Goal: Transaction & Acquisition: Purchase product/service

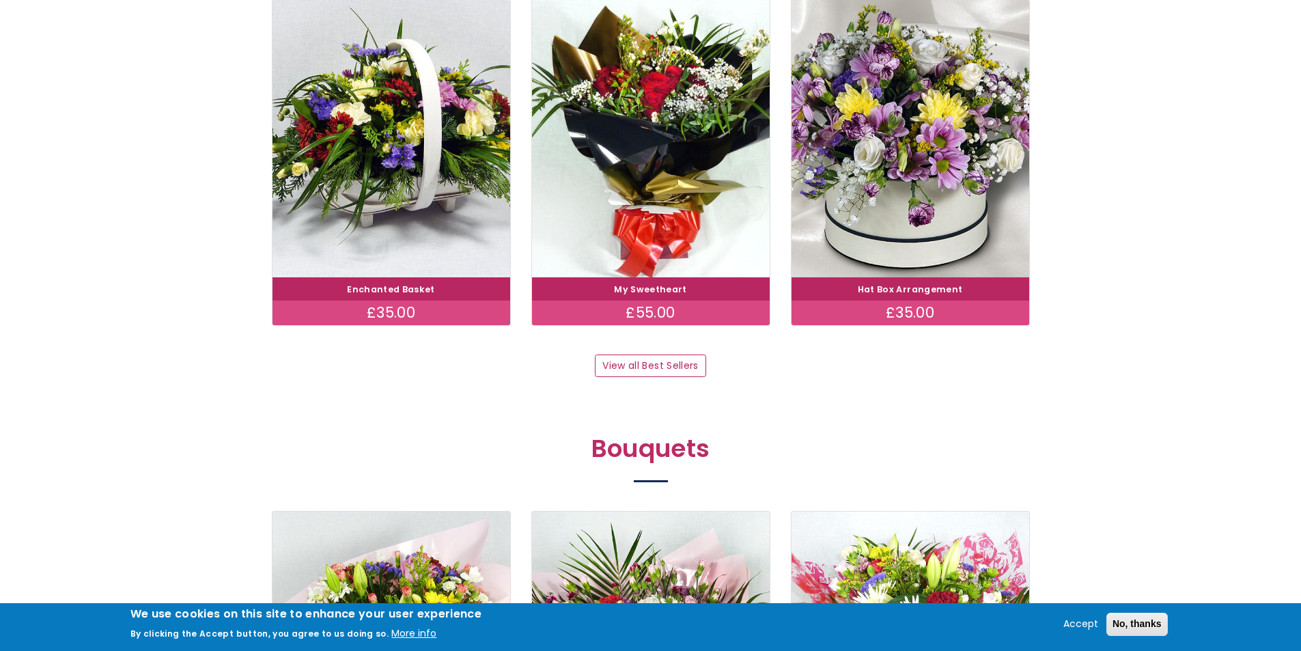
scroll to position [829, 0]
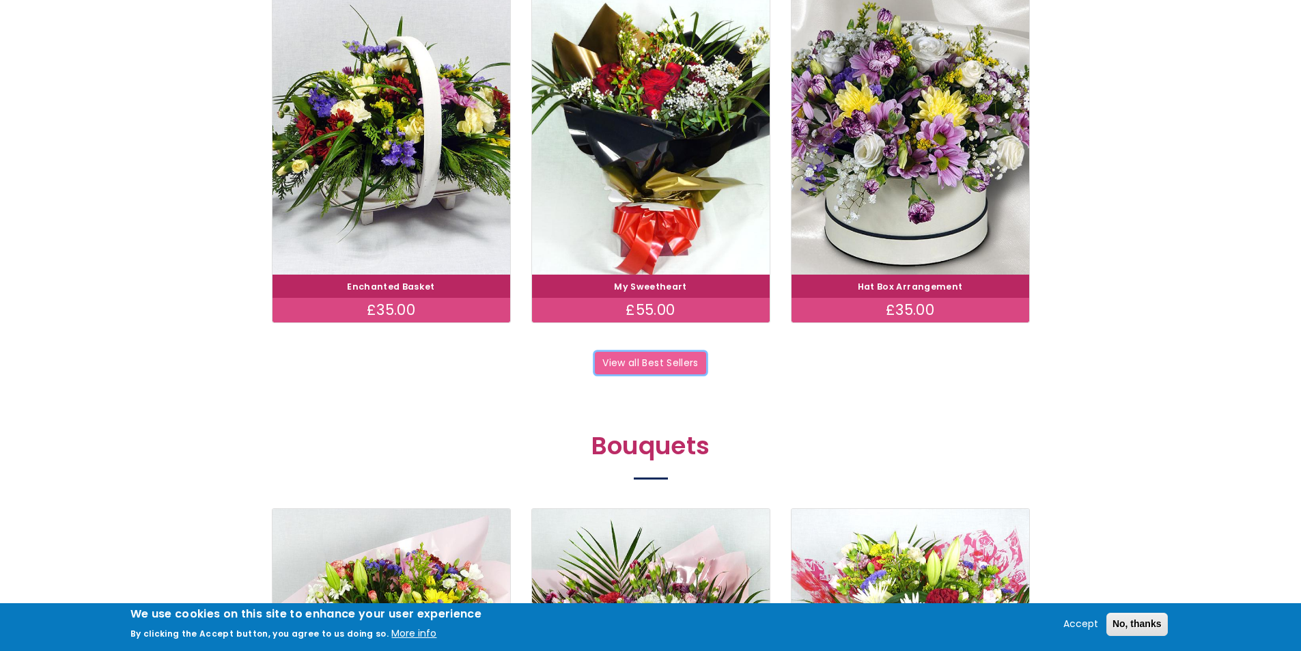
click at [617, 363] on link "View all Best Sellers" at bounding box center [650, 363] width 111 height 23
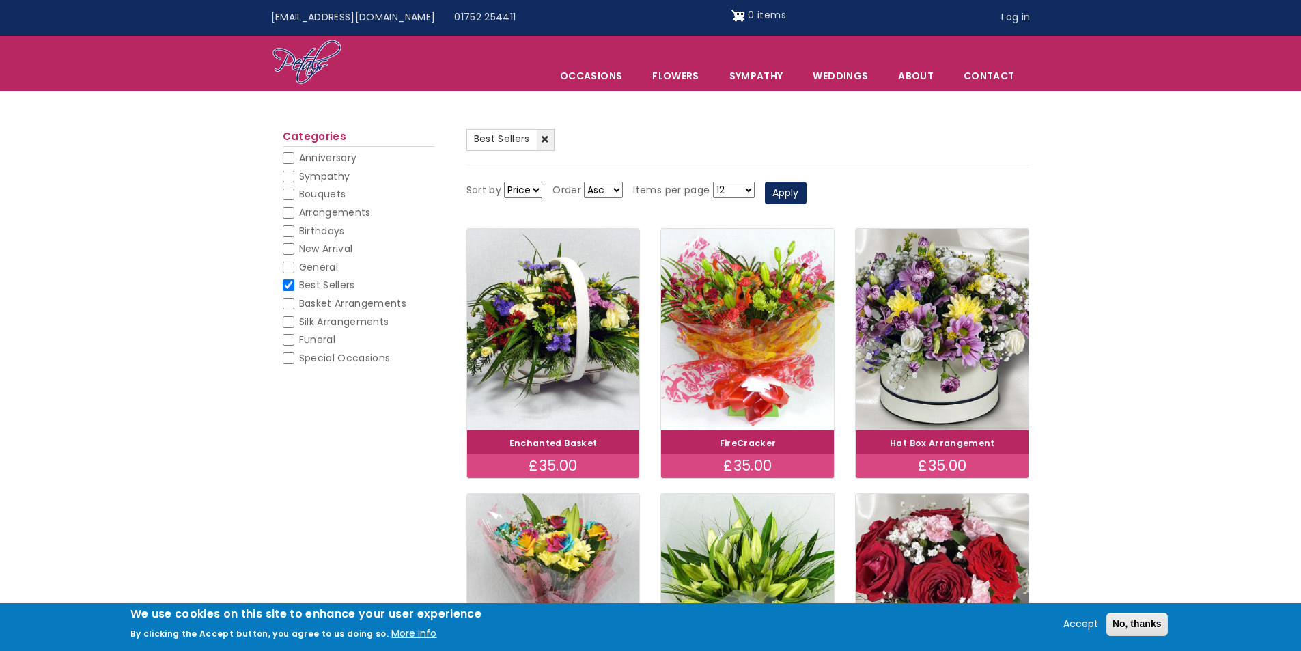
click at [290, 194] on input "Bouquets" at bounding box center [289, 195] width 12 height 12
checkbox input "false"
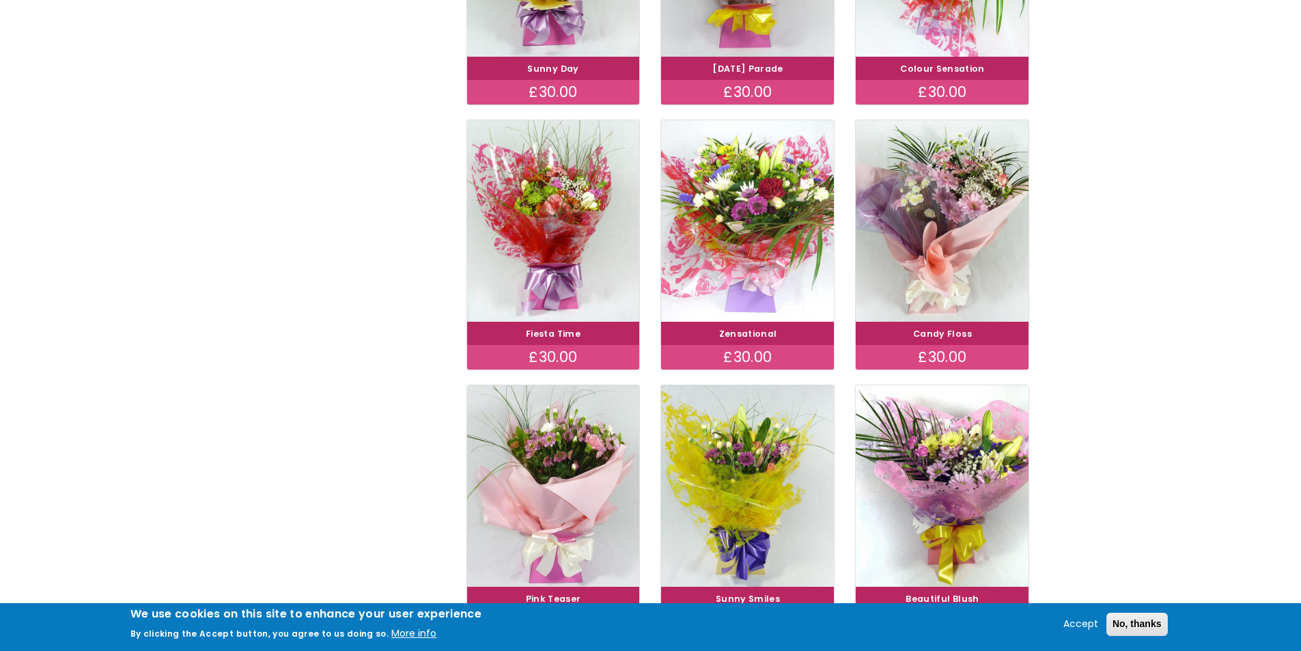
scroll to position [888, 0]
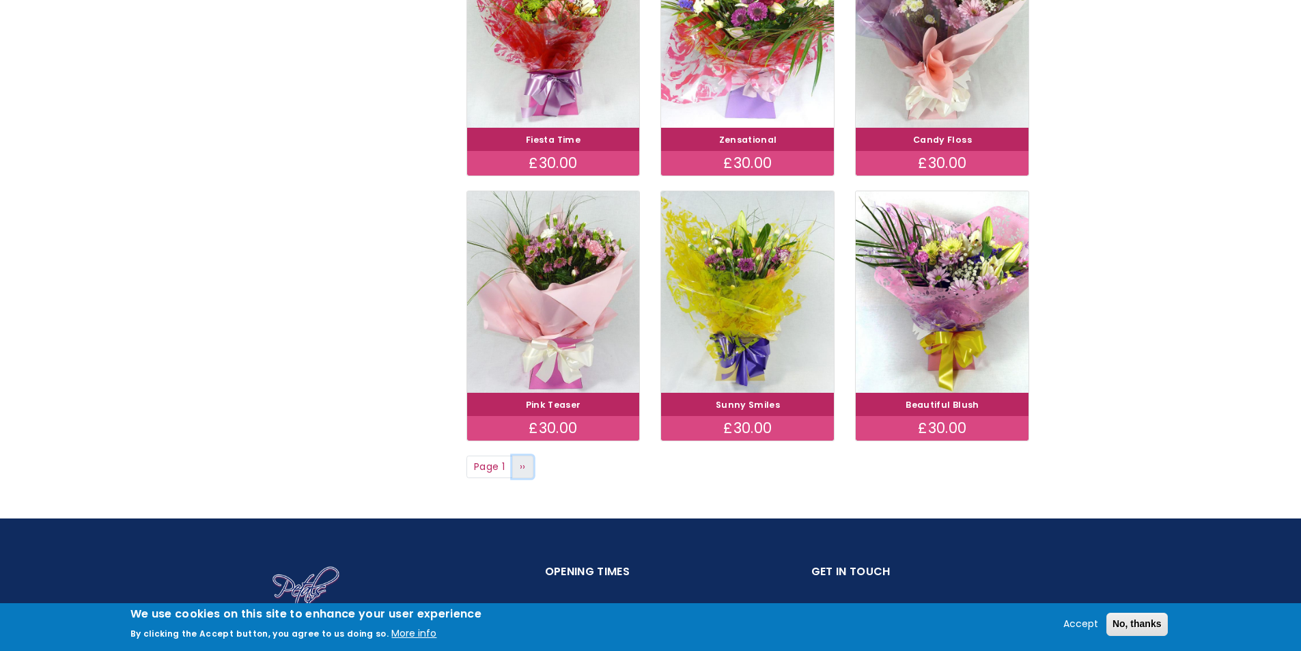
click at [527, 468] on link "Next page ››" at bounding box center [523, 467] width 22 height 23
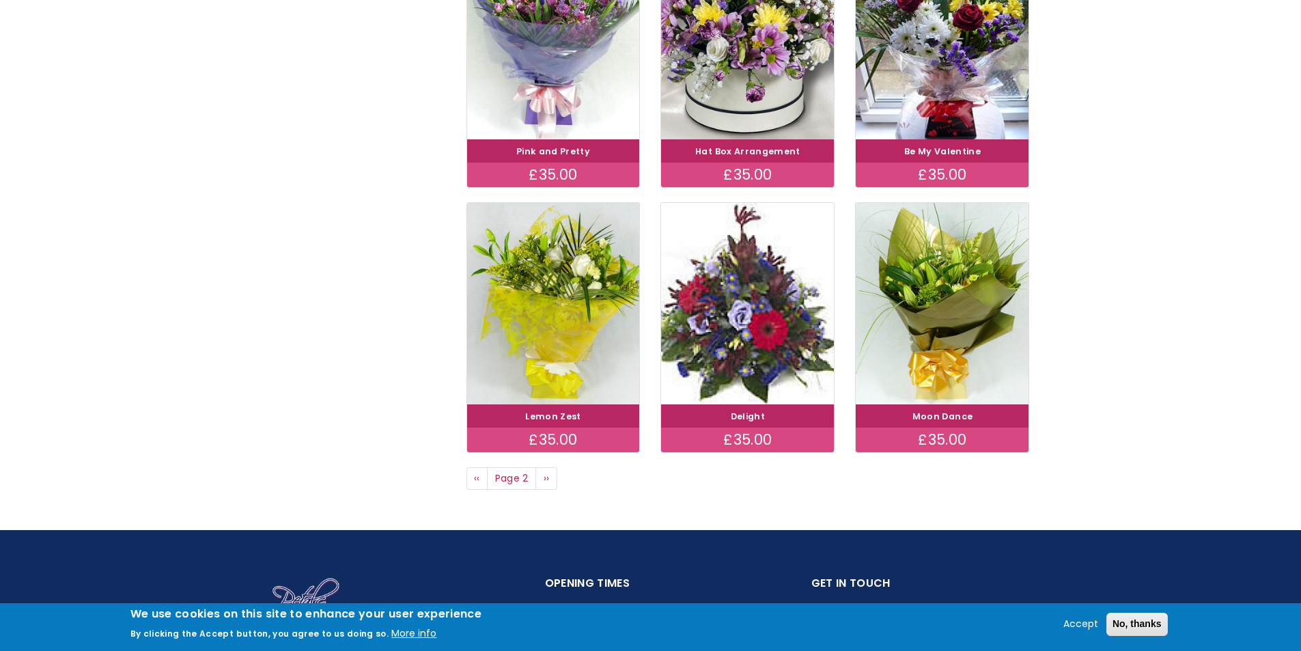
scroll to position [888, 0]
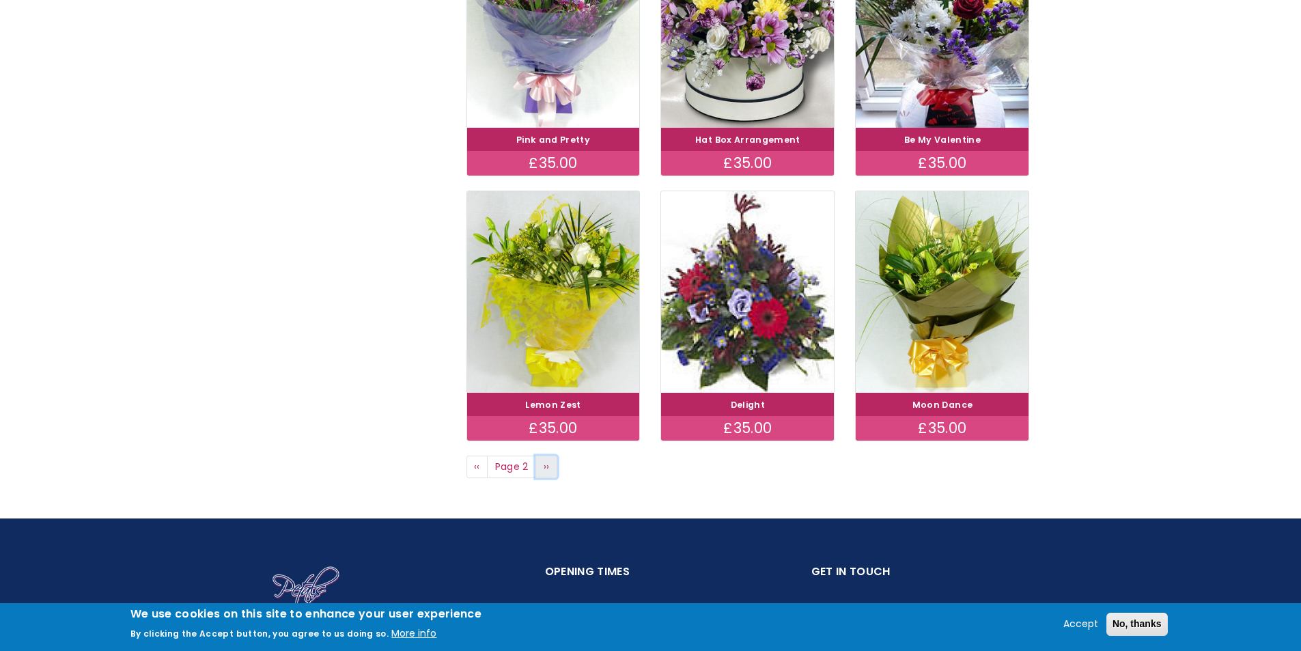
click at [547, 468] on span "››" at bounding box center [547, 467] width 6 height 14
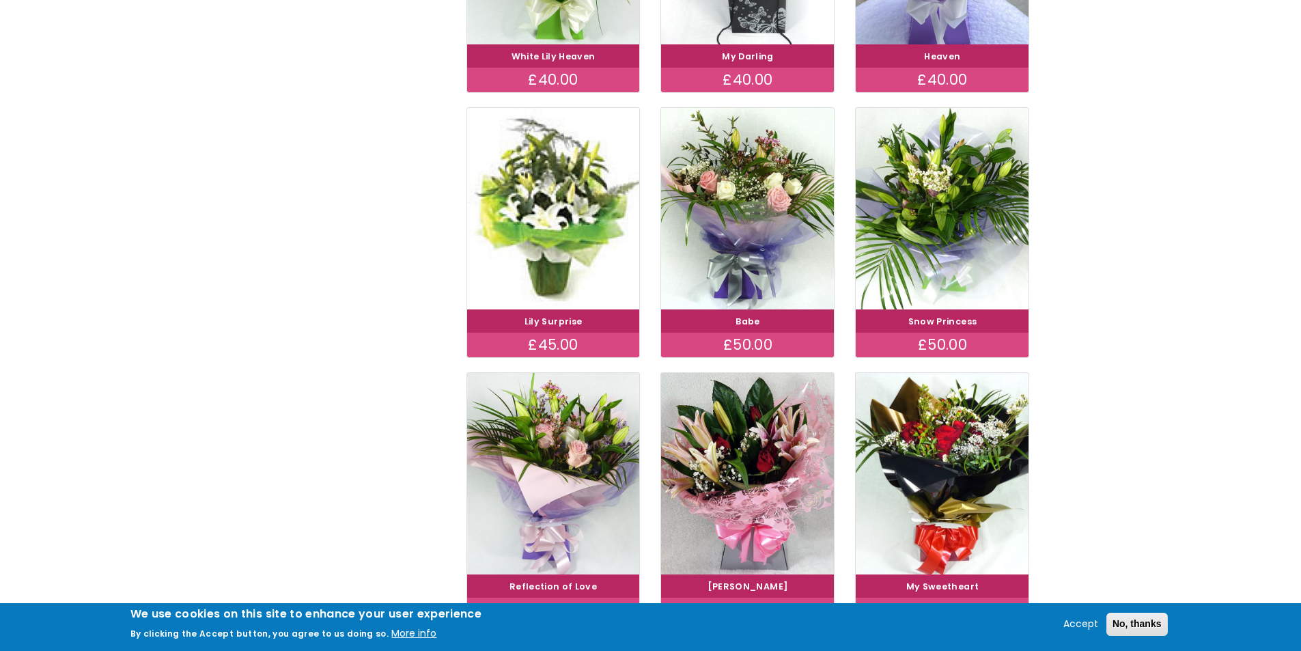
scroll to position [888, 0]
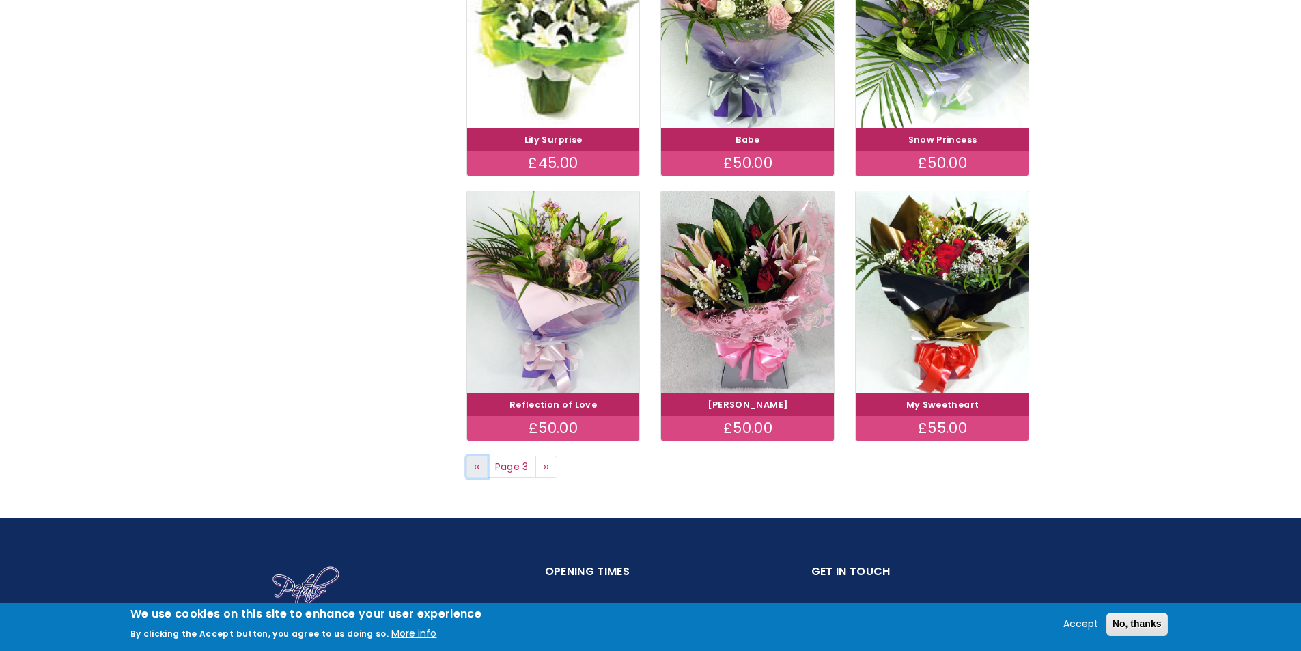
click at [476, 468] on span "‹‹" at bounding box center [477, 467] width 6 height 14
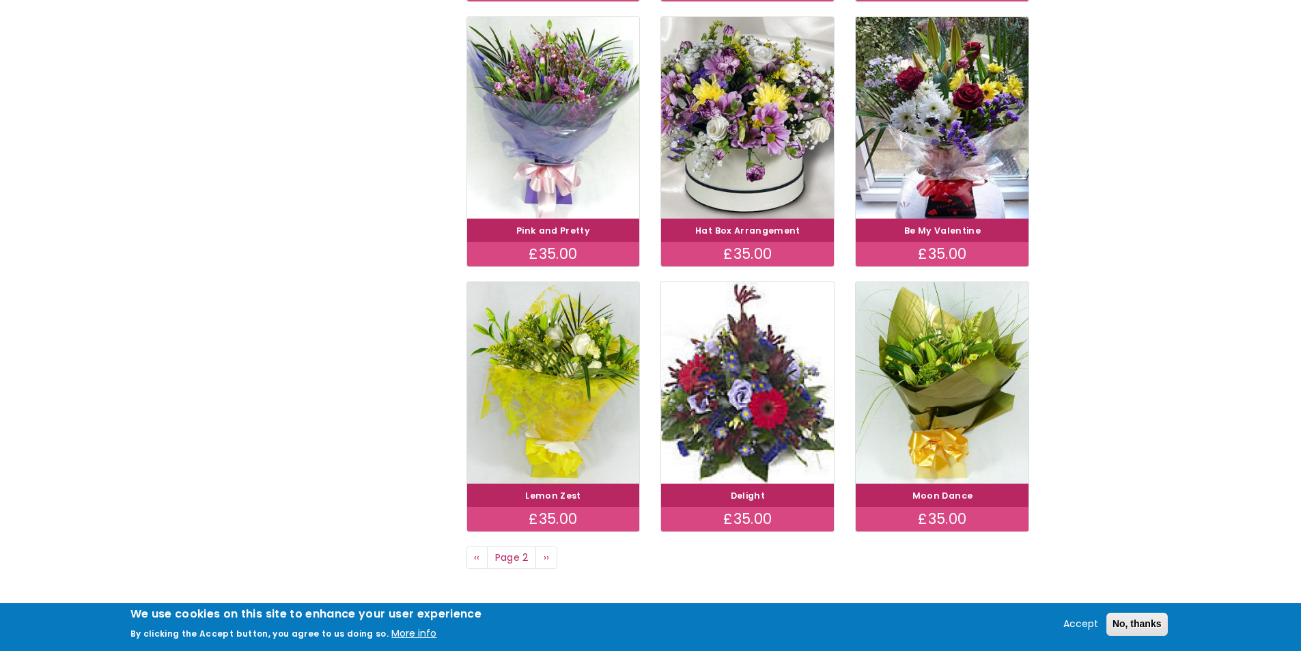
scroll to position [888, 0]
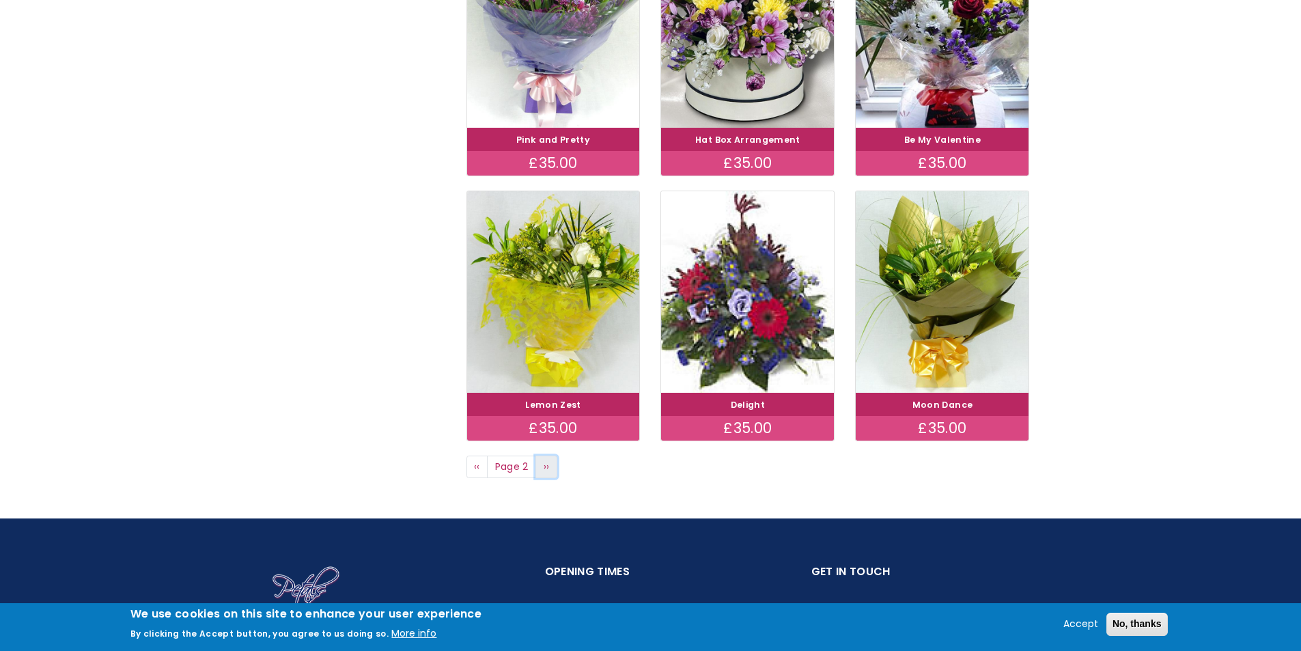
click at [544, 466] on span "››" at bounding box center [547, 467] width 6 height 14
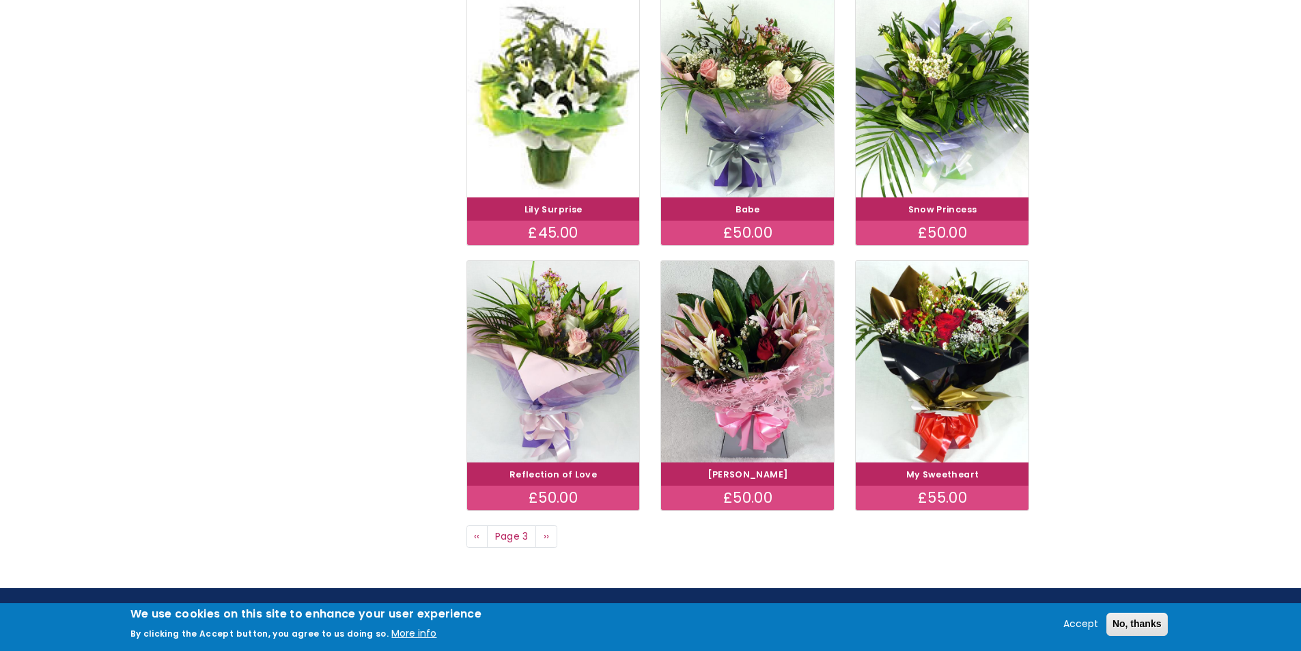
scroll to position [820, 0]
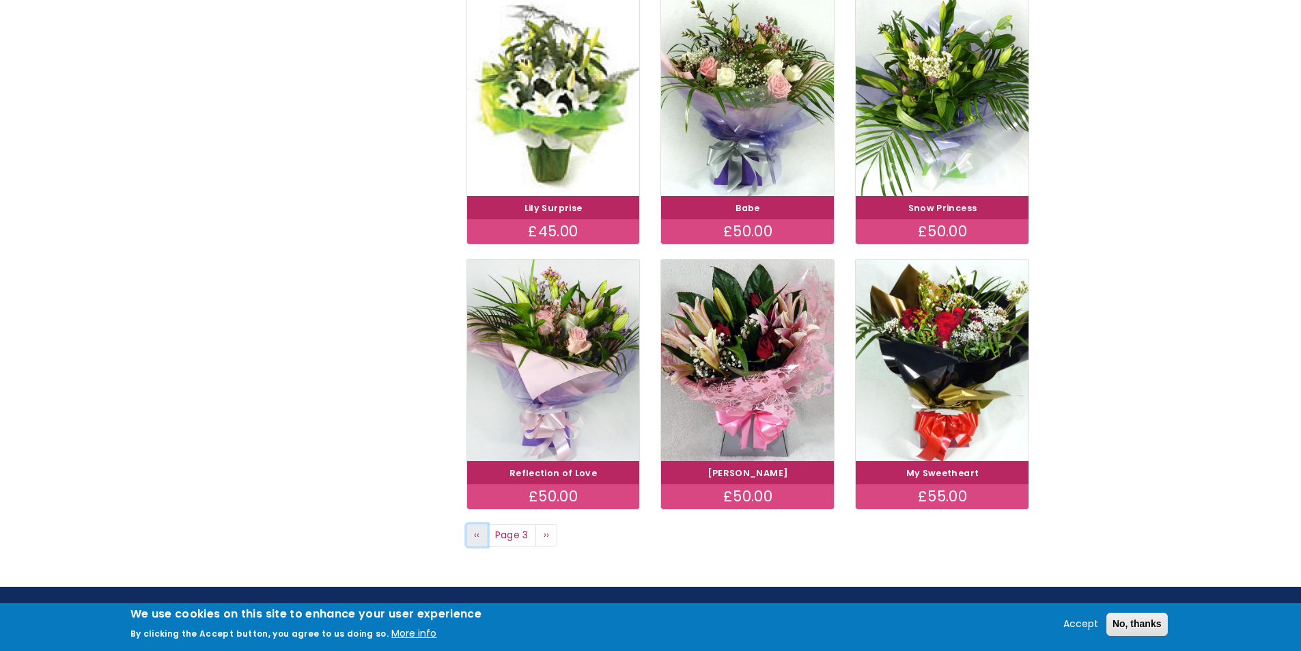
click at [478, 536] on span "‹‹" at bounding box center [477, 535] width 6 height 14
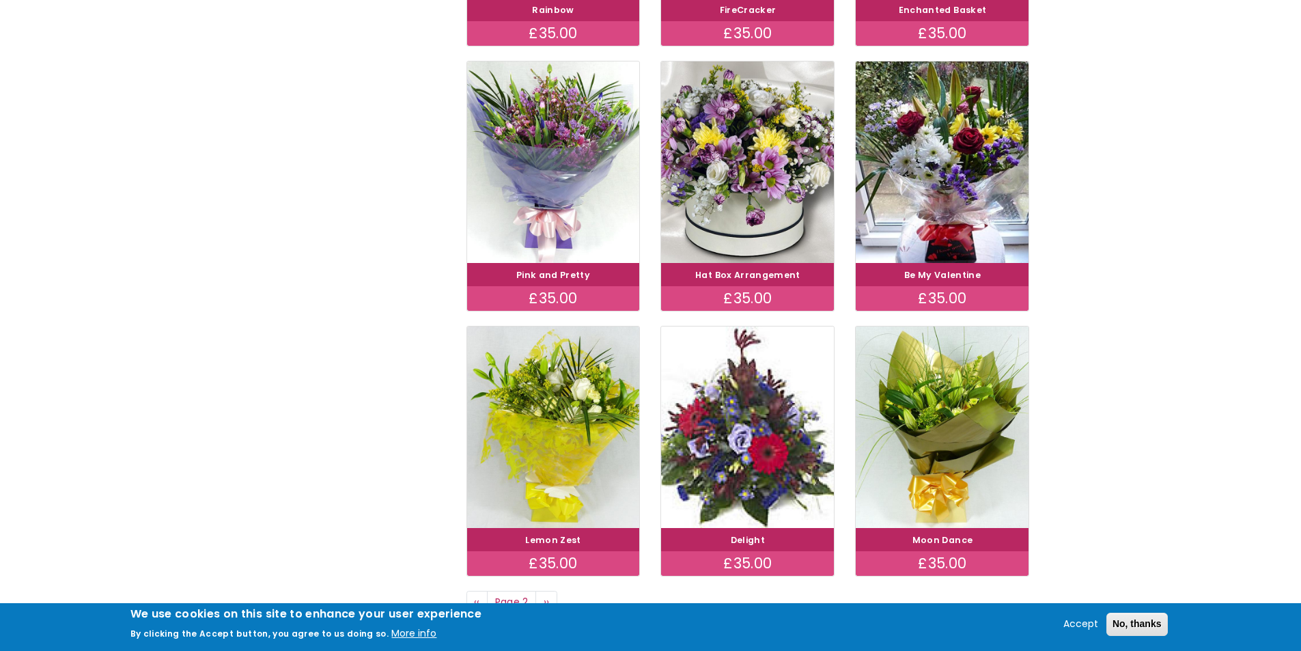
scroll to position [820, 0]
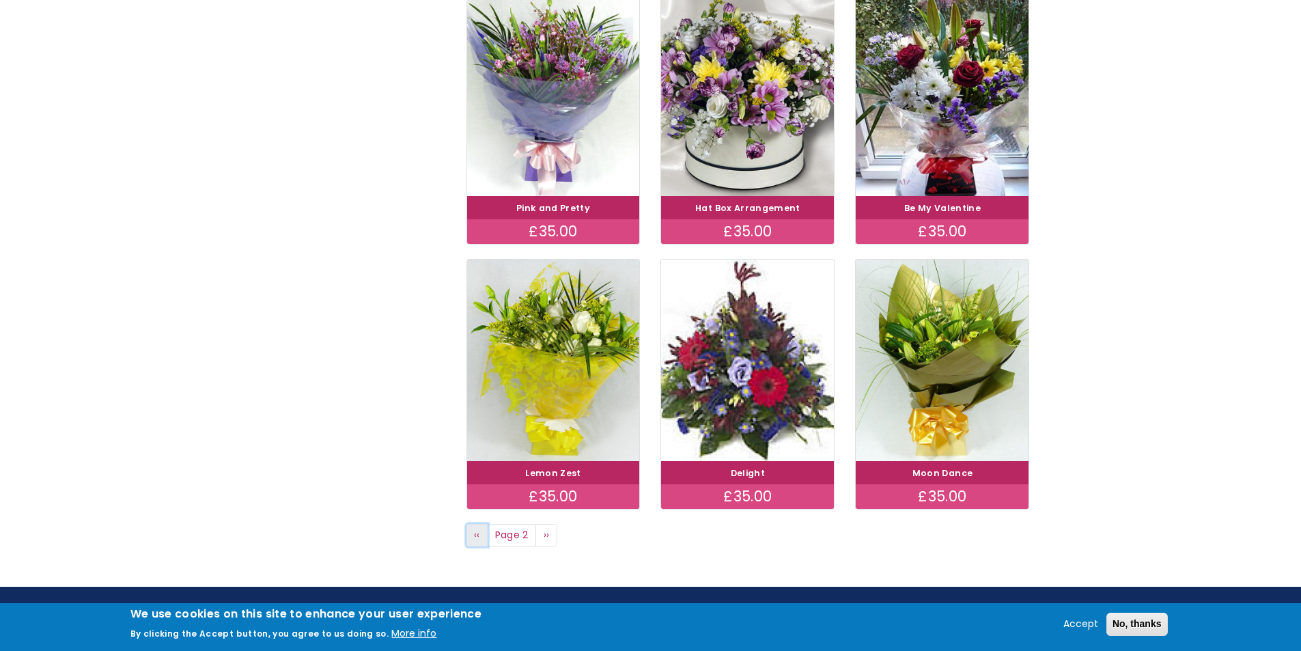
click at [475, 538] on span "‹‹" at bounding box center [477, 535] width 6 height 14
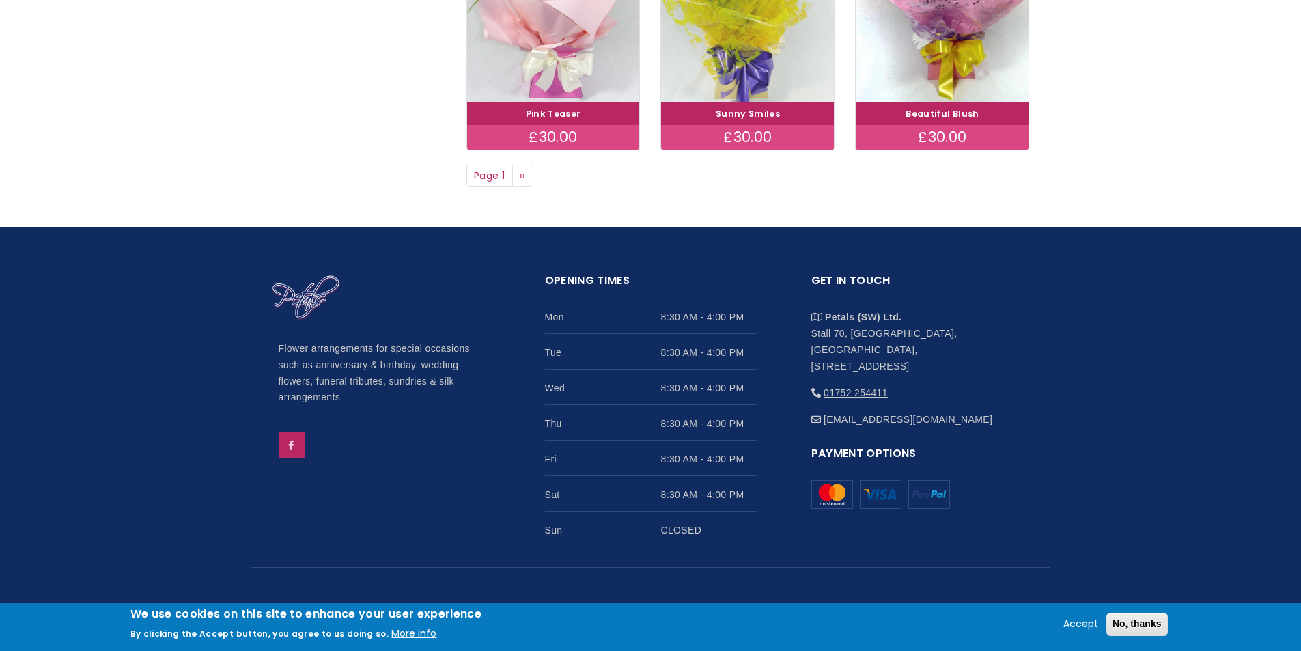
scroll to position [906, 0]
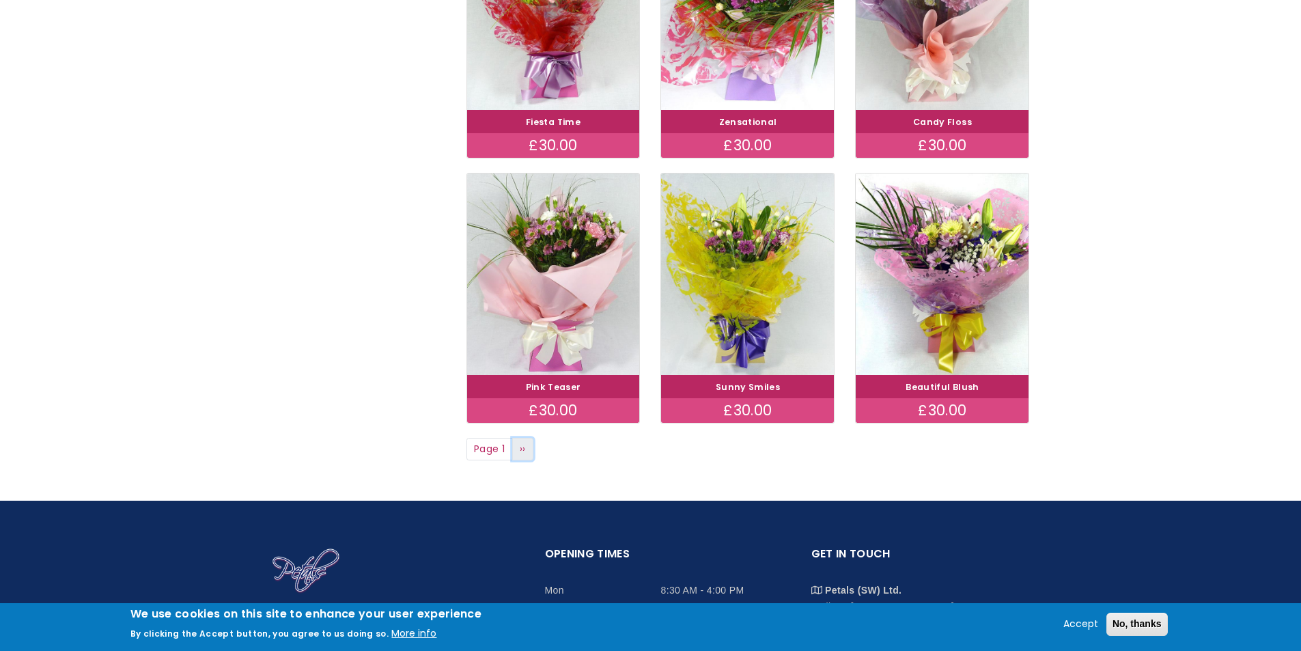
click at [520, 447] on span "››" at bounding box center [523, 449] width 6 height 14
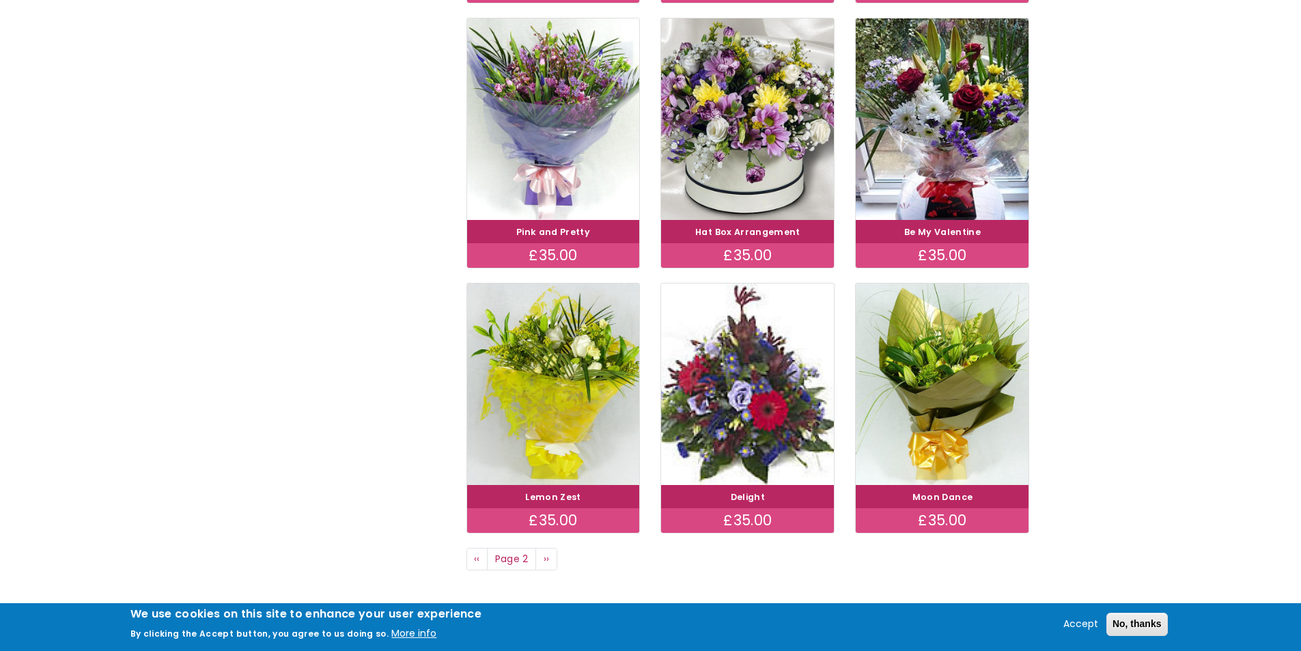
scroll to position [888, 0]
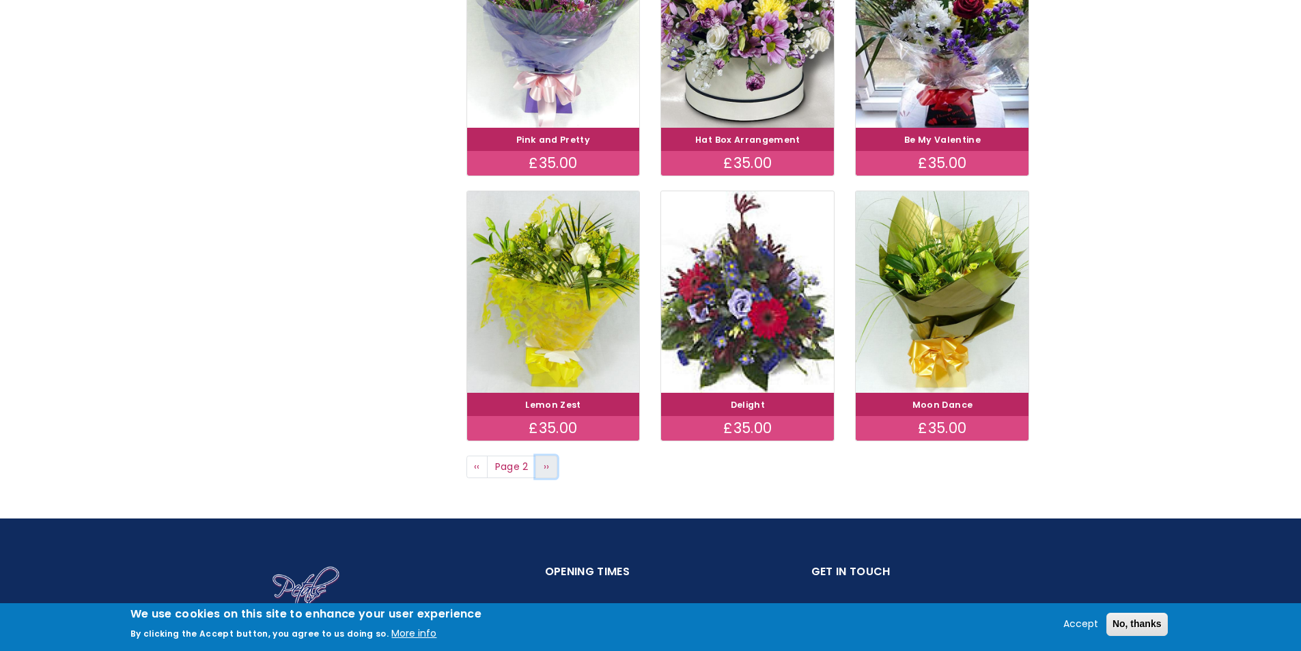
click at [546, 466] on span "››" at bounding box center [547, 467] width 6 height 14
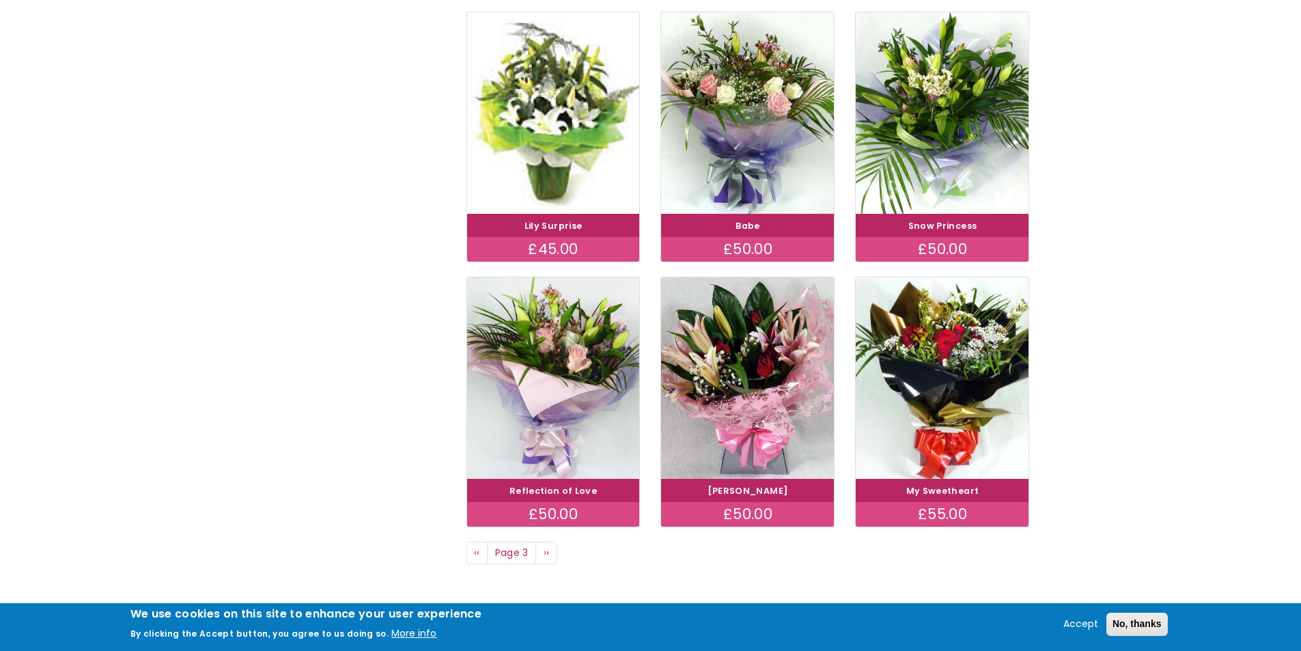
scroll to position [820, 0]
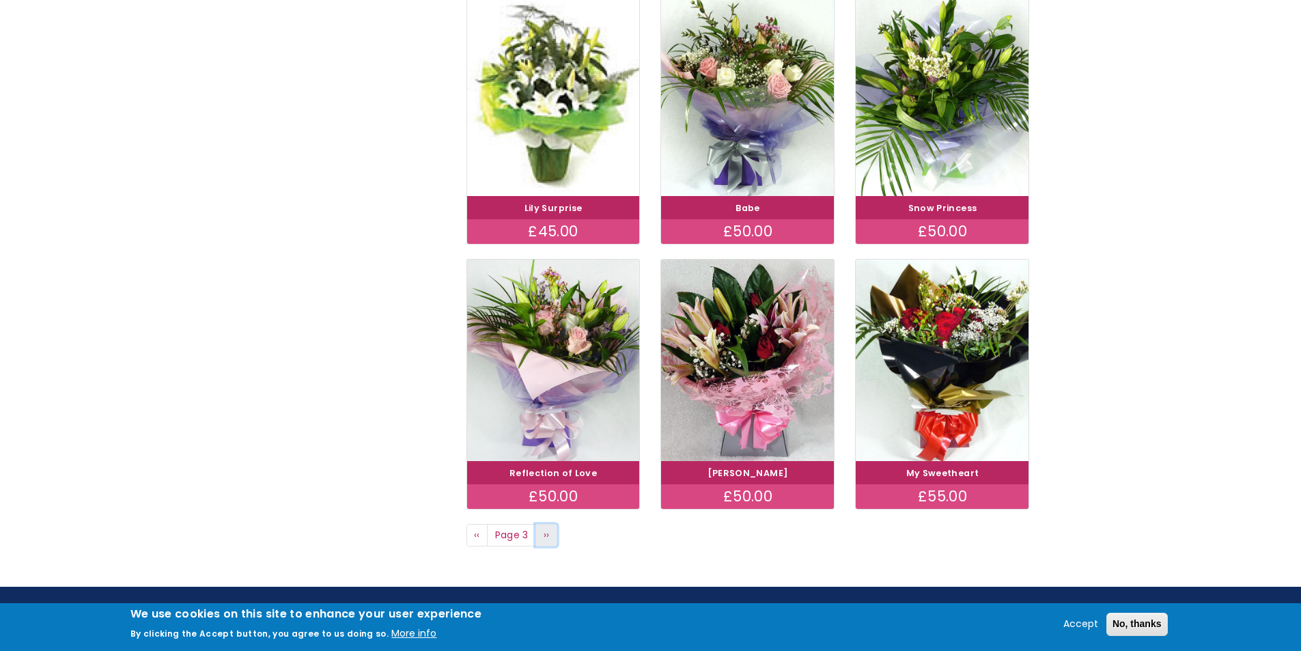
click at [547, 537] on span "››" at bounding box center [547, 535] width 6 height 14
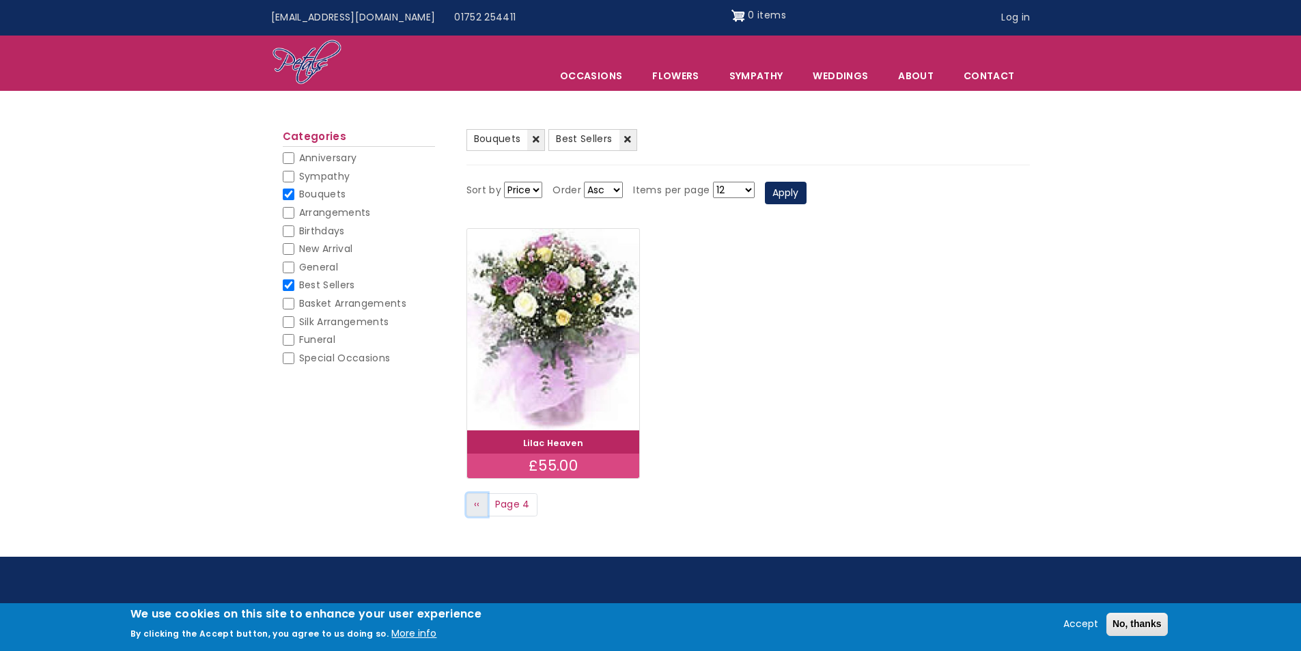
click at [474, 505] on span "‹‹" at bounding box center [477, 504] width 6 height 14
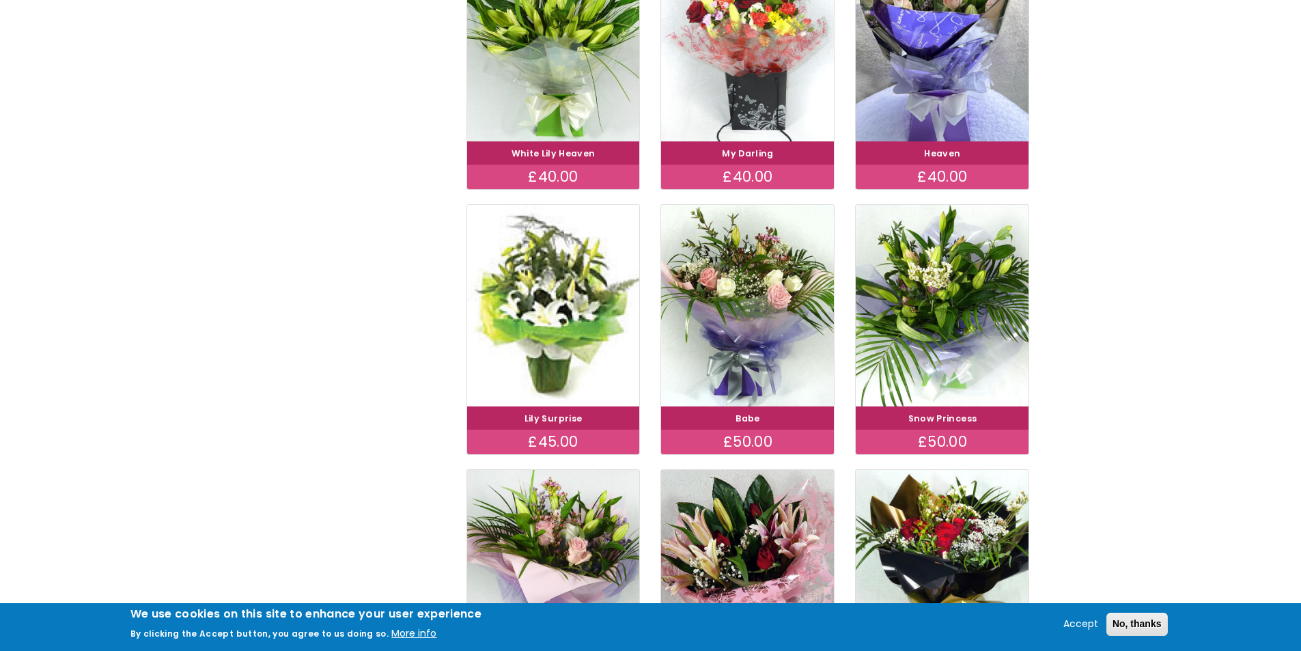
scroll to position [615, 0]
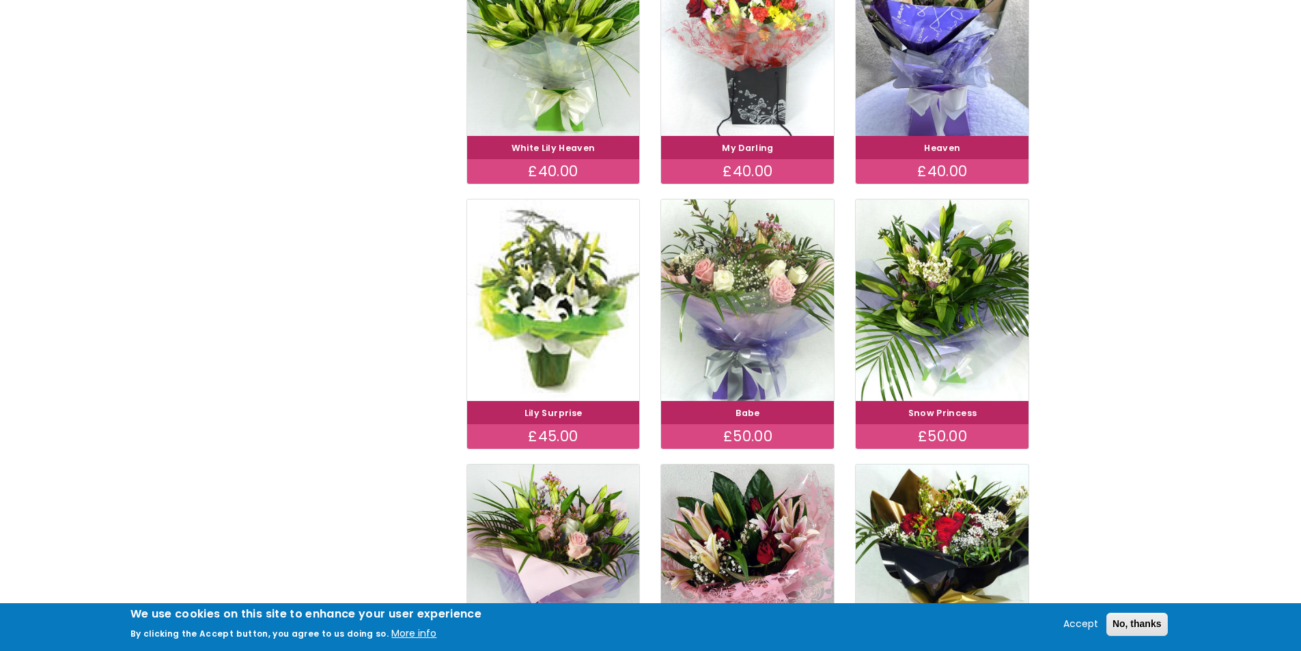
click at [747, 324] on img at bounding box center [748, 300] width 194 height 225
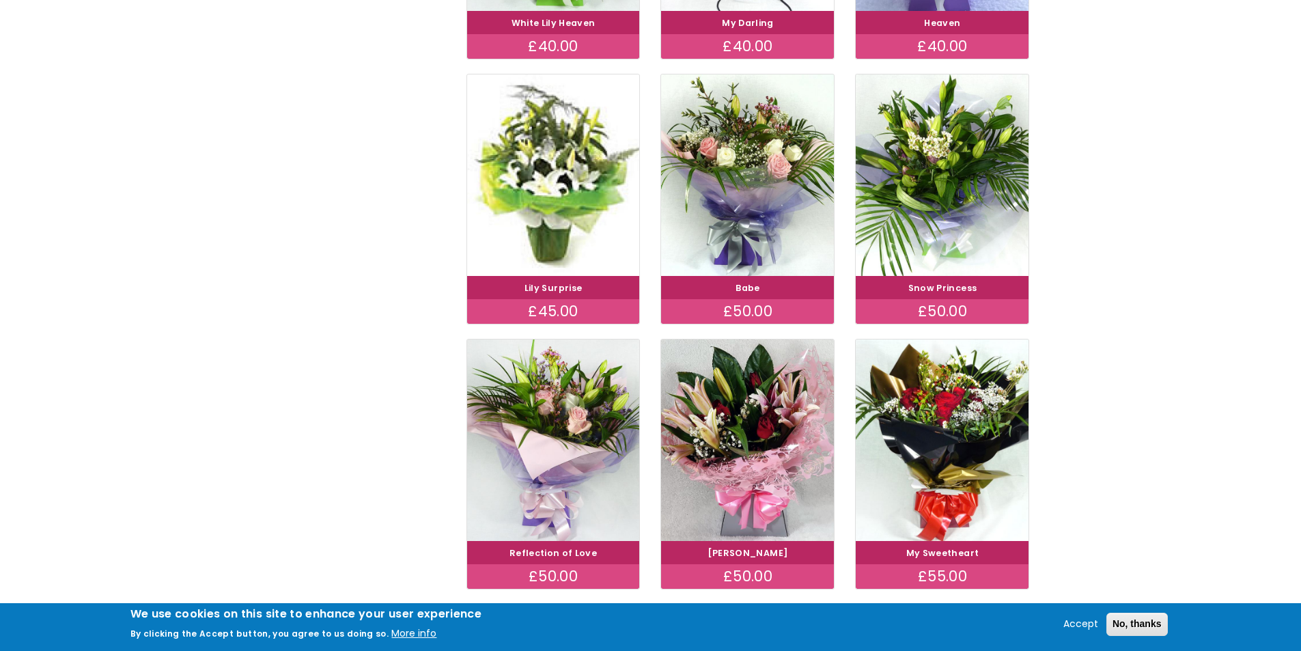
scroll to position [956, 0]
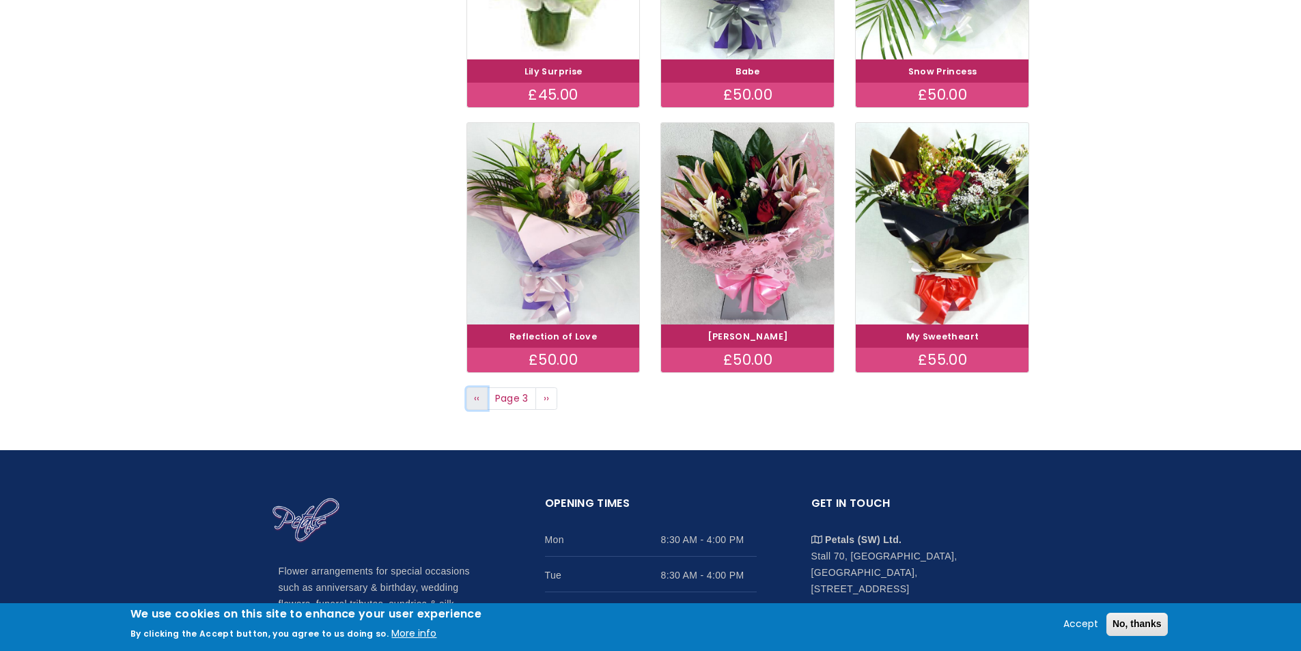
click at [476, 398] on span "‹‹" at bounding box center [477, 398] width 6 height 14
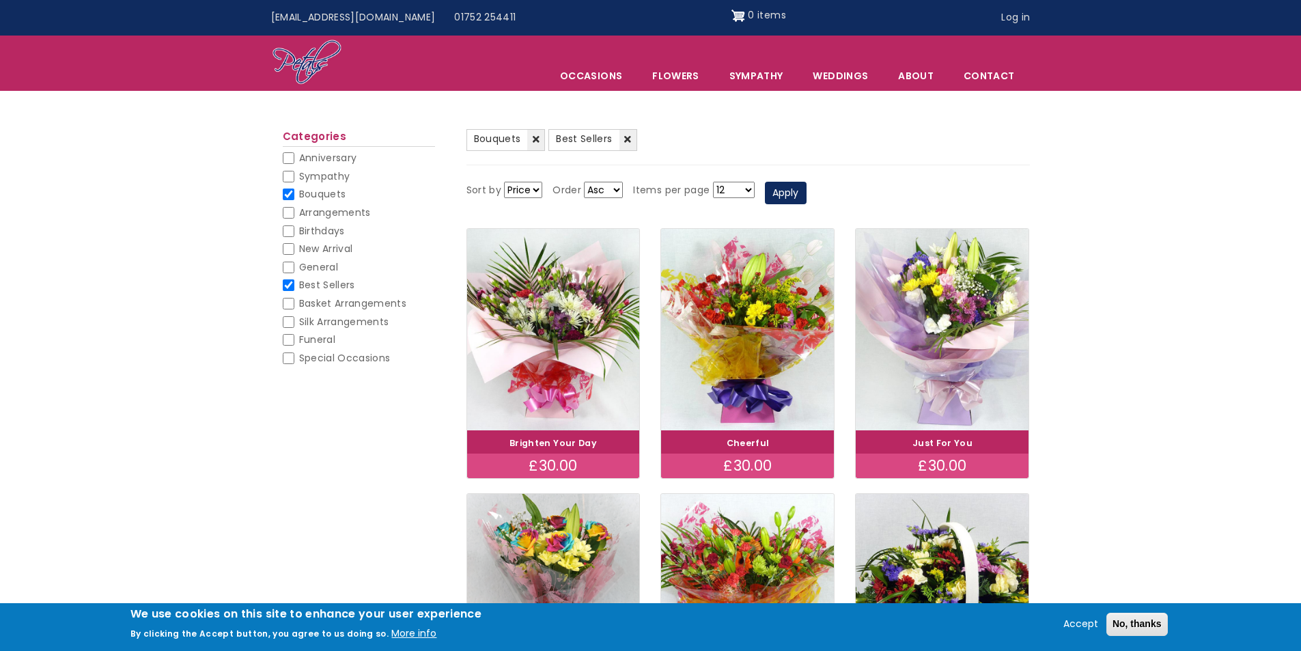
click at [290, 194] on input "Bouquets" at bounding box center [289, 195] width 12 height 12
checkbox input "false"
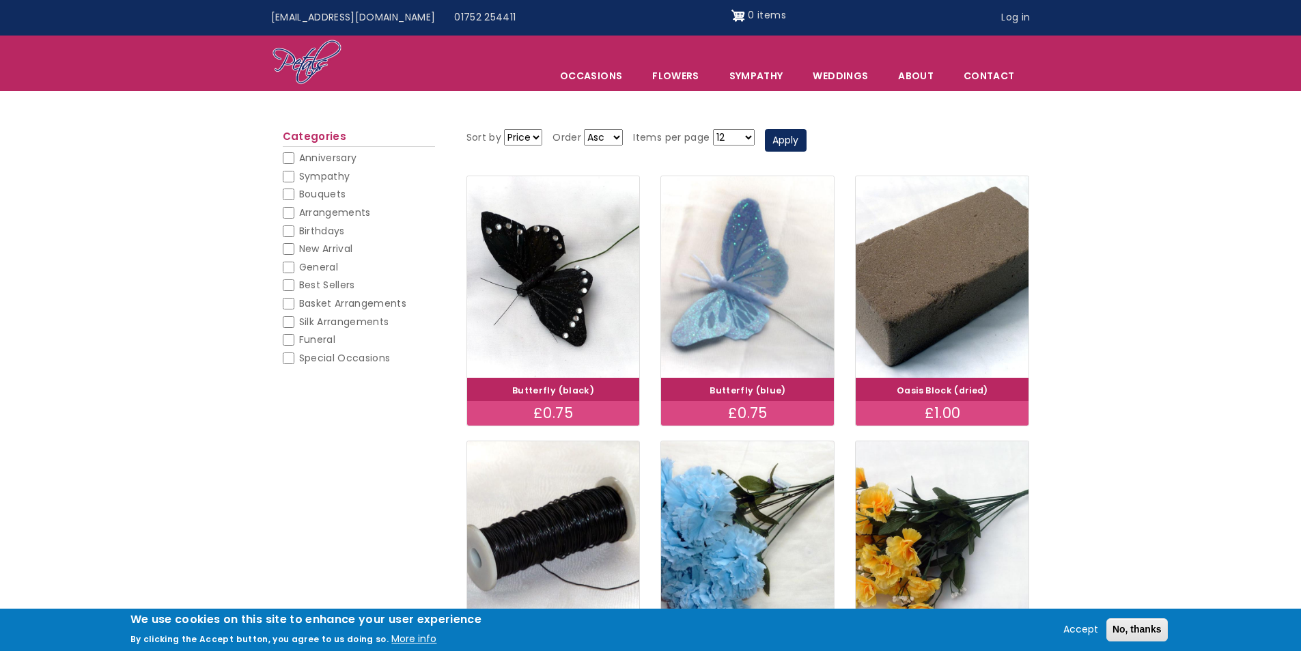
click at [286, 286] on input "Best Sellers" at bounding box center [289, 285] width 12 height 12
checkbox input "false"
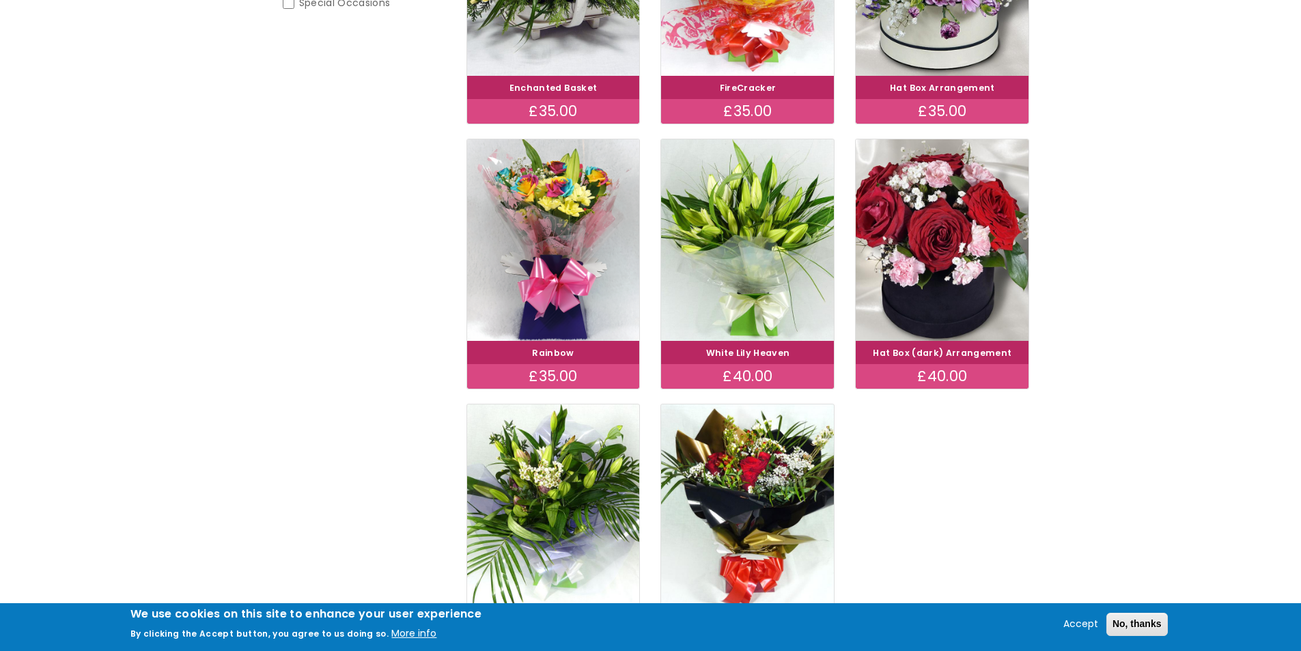
scroll to position [205, 0]
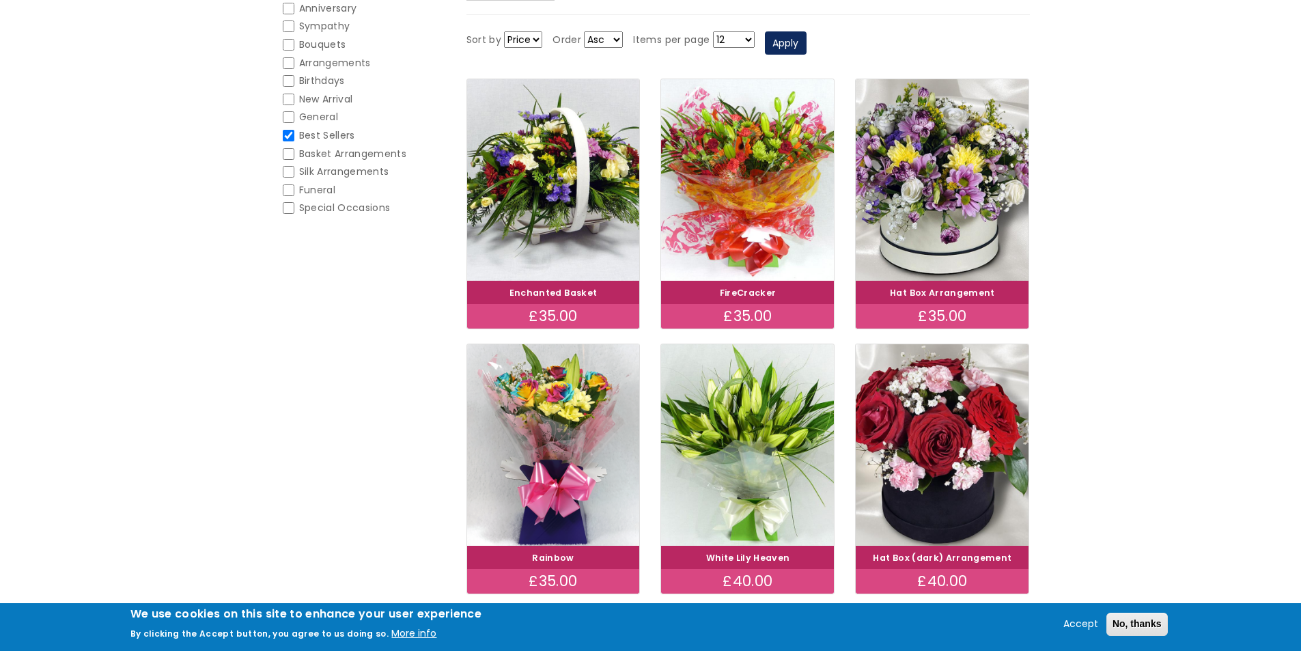
click at [287, 44] on input "Bouquets" at bounding box center [289, 45] width 12 height 12
checkbox input "false"
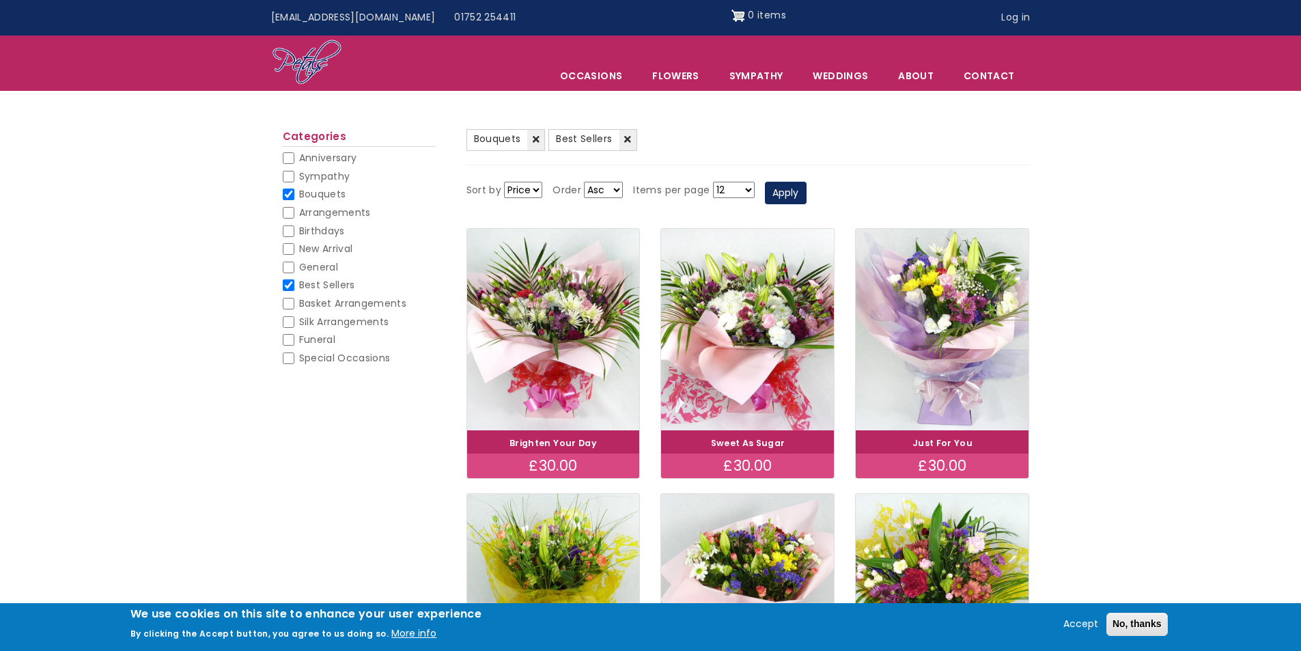
click at [290, 283] on input "Best Sellers" at bounding box center [289, 285] width 12 height 12
checkbox input "false"
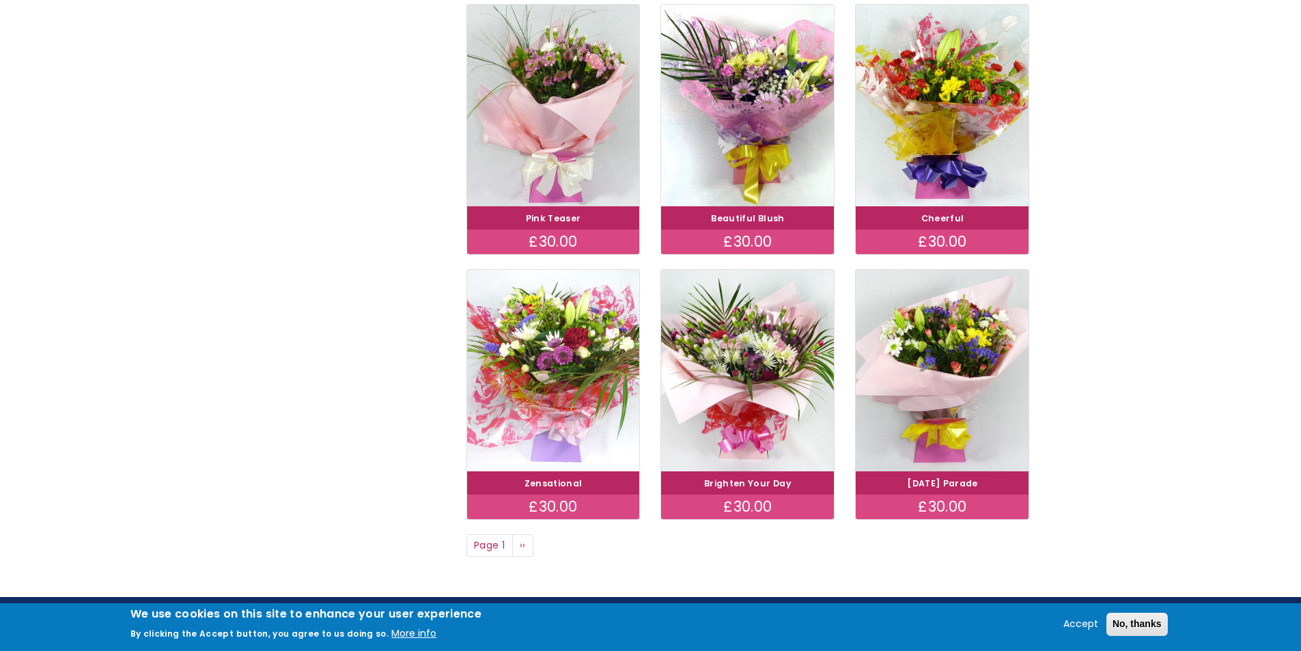
scroll to position [956, 0]
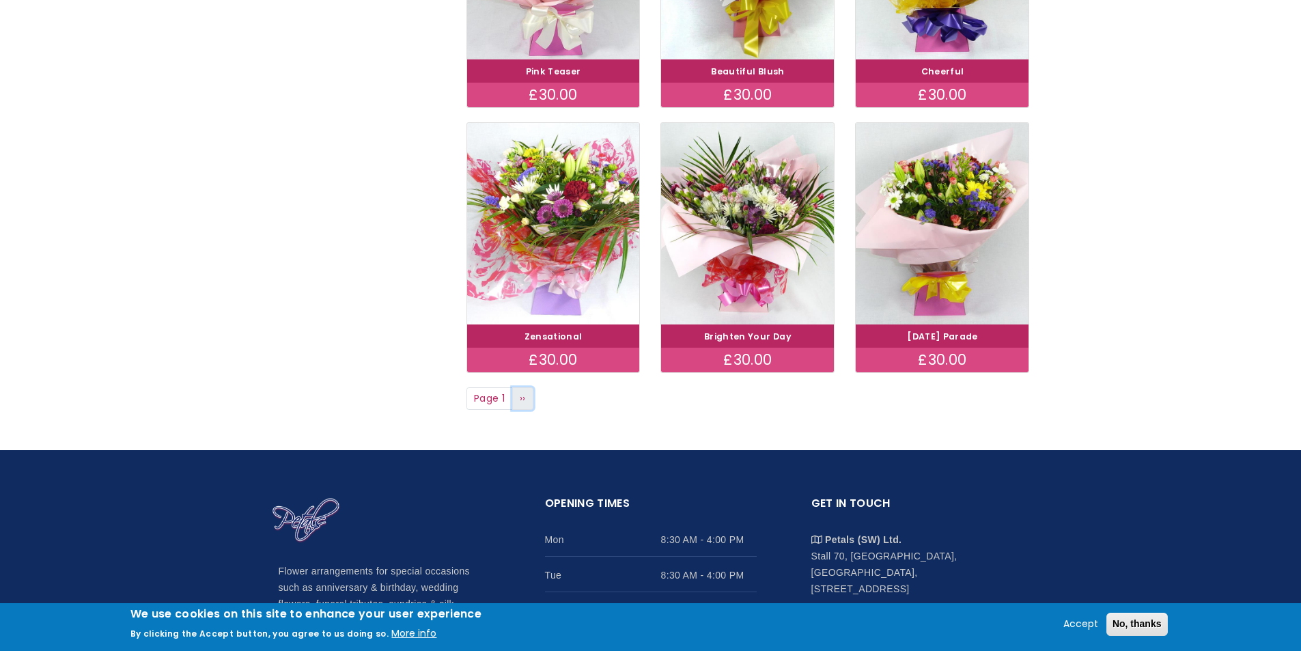
click at [527, 398] on link "Next page ››" at bounding box center [523, 398] width 22 height 23
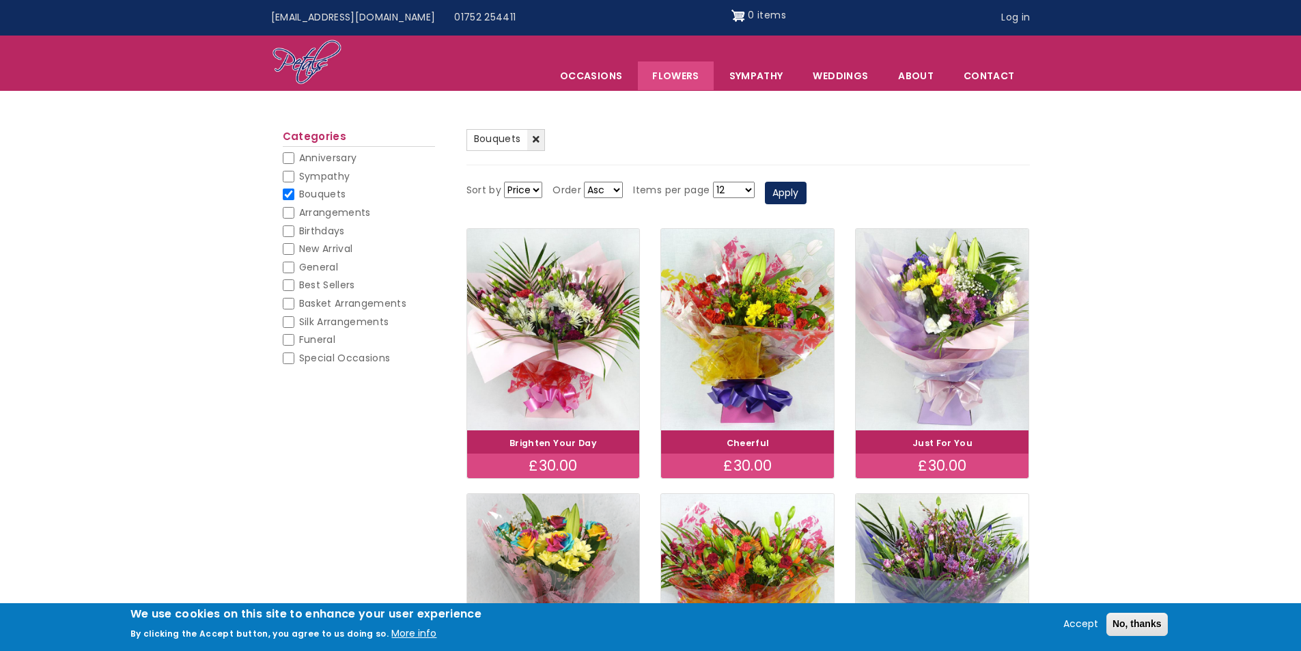
click at [290, 286] on input "Best Sellers" at bounding box center [289, 285] width 12 height 12
checkbox input "false"
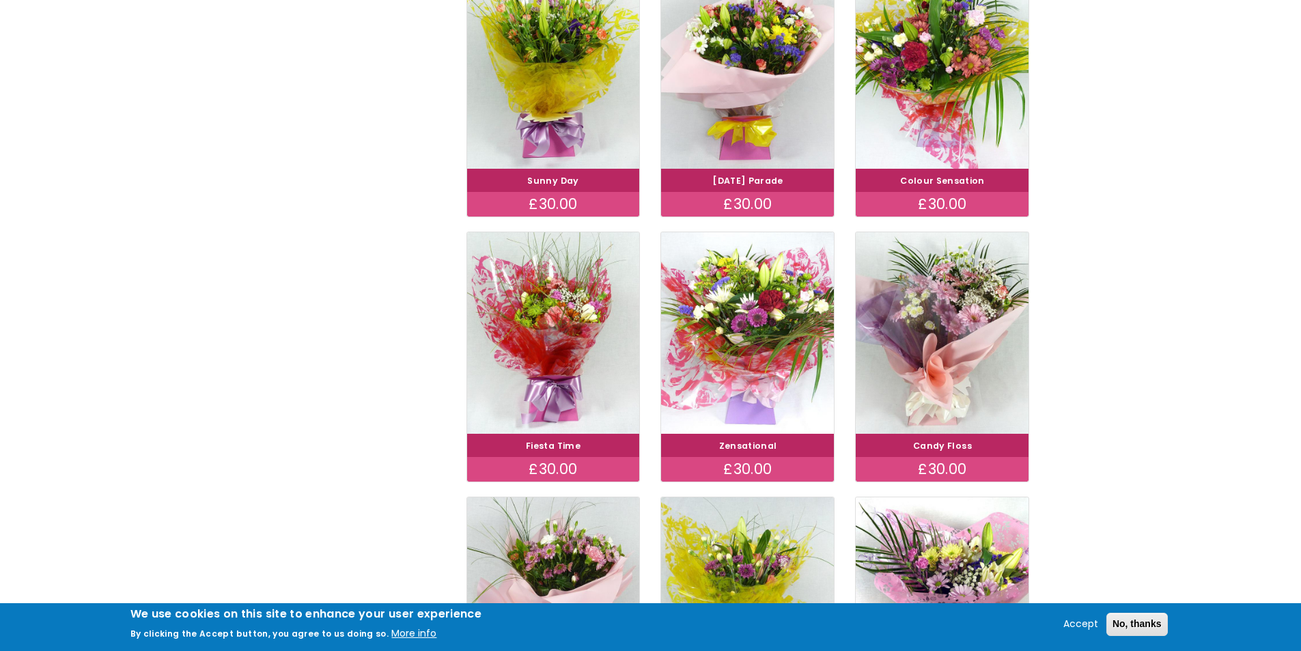
scroll to position [615, 0]
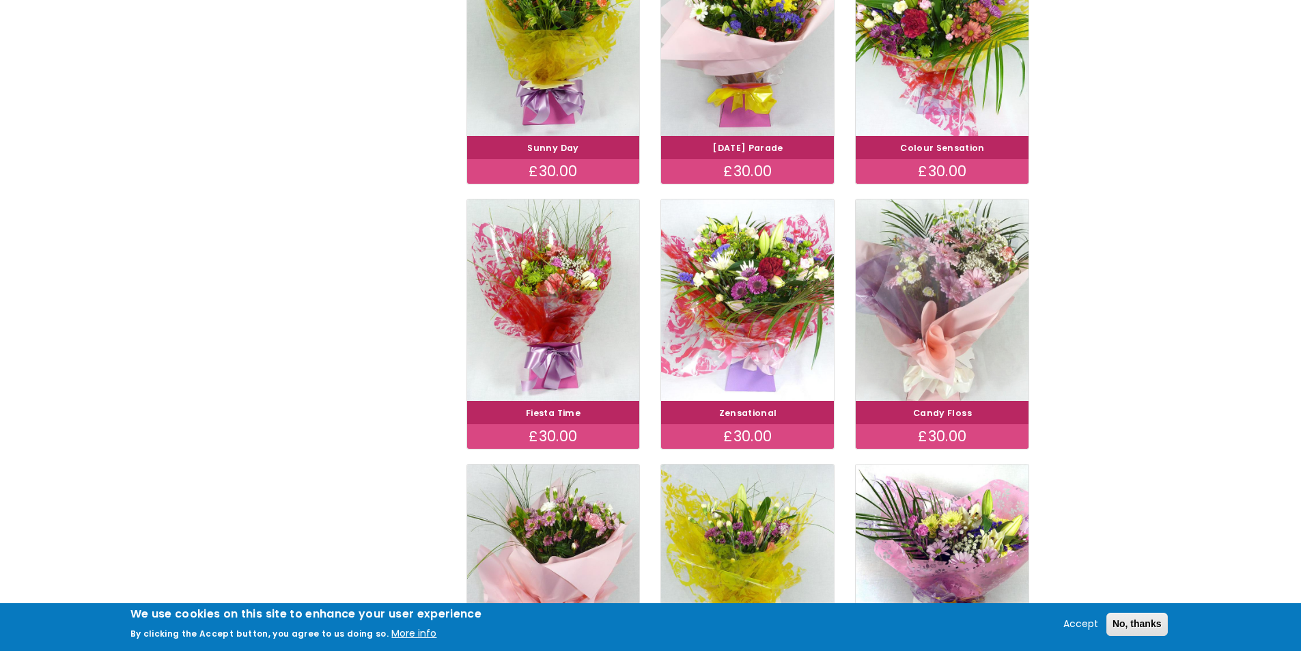
click at [939, 342] on img at bounding box center [943, 300] width 194 height 225
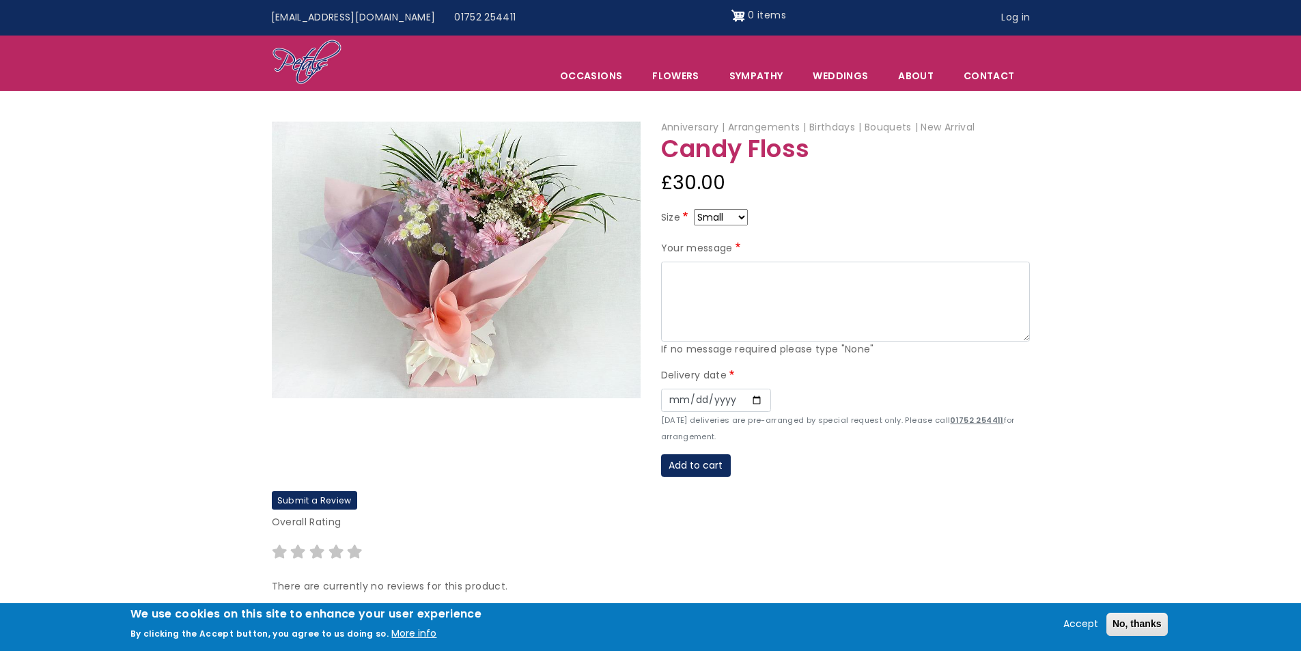
click at [742, 217] on select "Small Medium Large" at bounding box center [721, 217] width 54 height 16
select select "9"
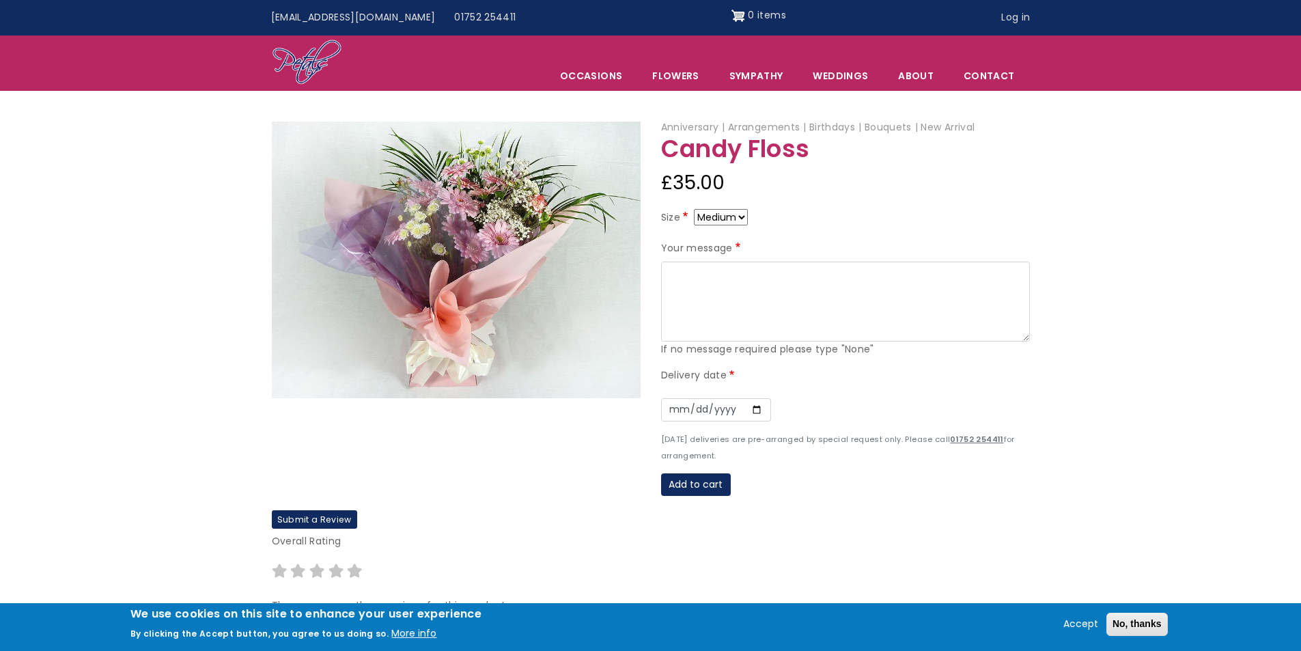
click at [743, 217] on select "Small Medium Large" at bounding box center [721, 217] width 54 height 16
select select "10"
click at [678, 281] on textarea "Your message" at bounding box center [845, 302] width 369 height 81
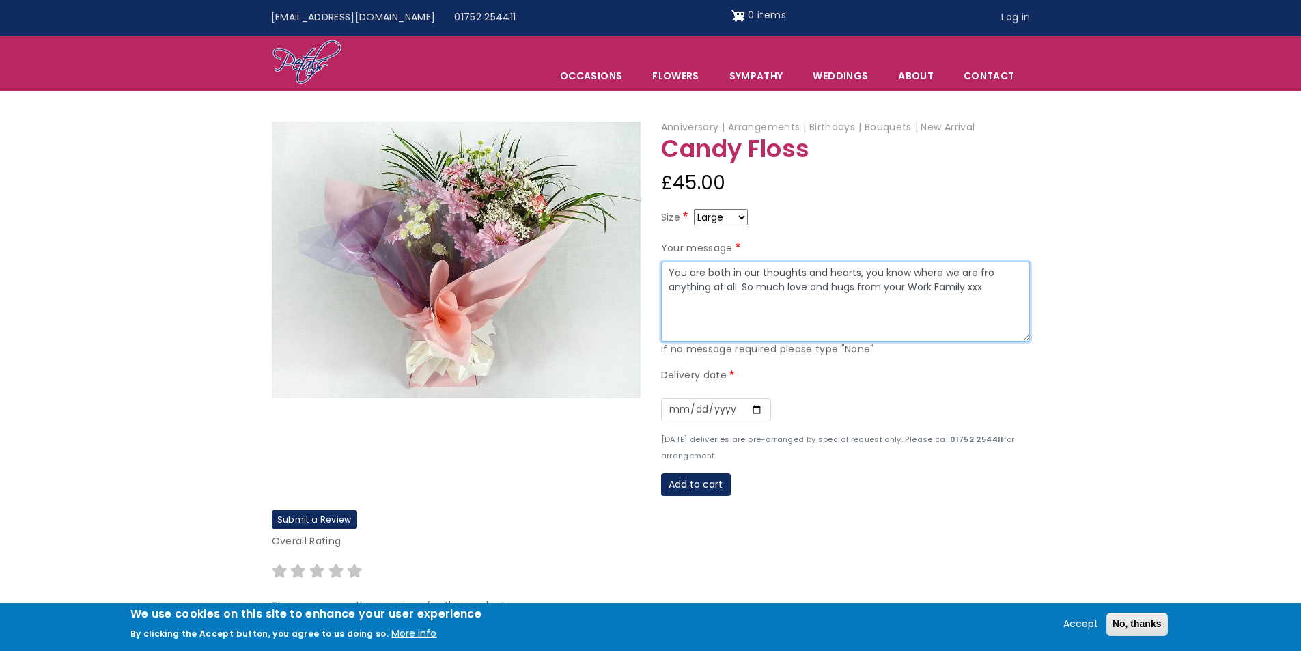
click at [990, 273] on textarea "You are both in our thoughts and hearts, you know where we are fro anything at …" at bounding box center [845, 302] width 369 height 81
type textarea "You are both in our thoughts and hearts, you know where we are for anything at …"
click at [754, 410] on input "Date" at bounding box center [716, 409] width 110 height 23
type input "2025-08-13"
click at [688, 486] on button "Add to cart" at bounding box center [696, 484] width 70 height 23
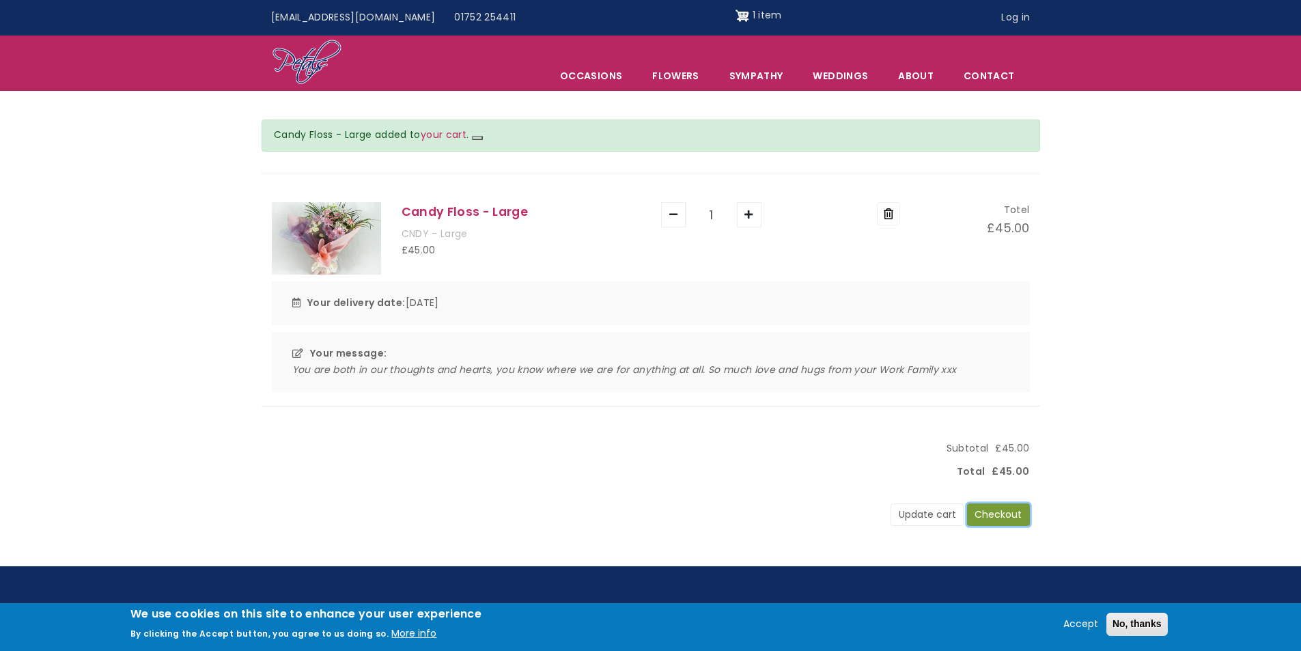
click at [1001, 515] on button "Checkout" at bounding box center [998, 514] width 63 height 23
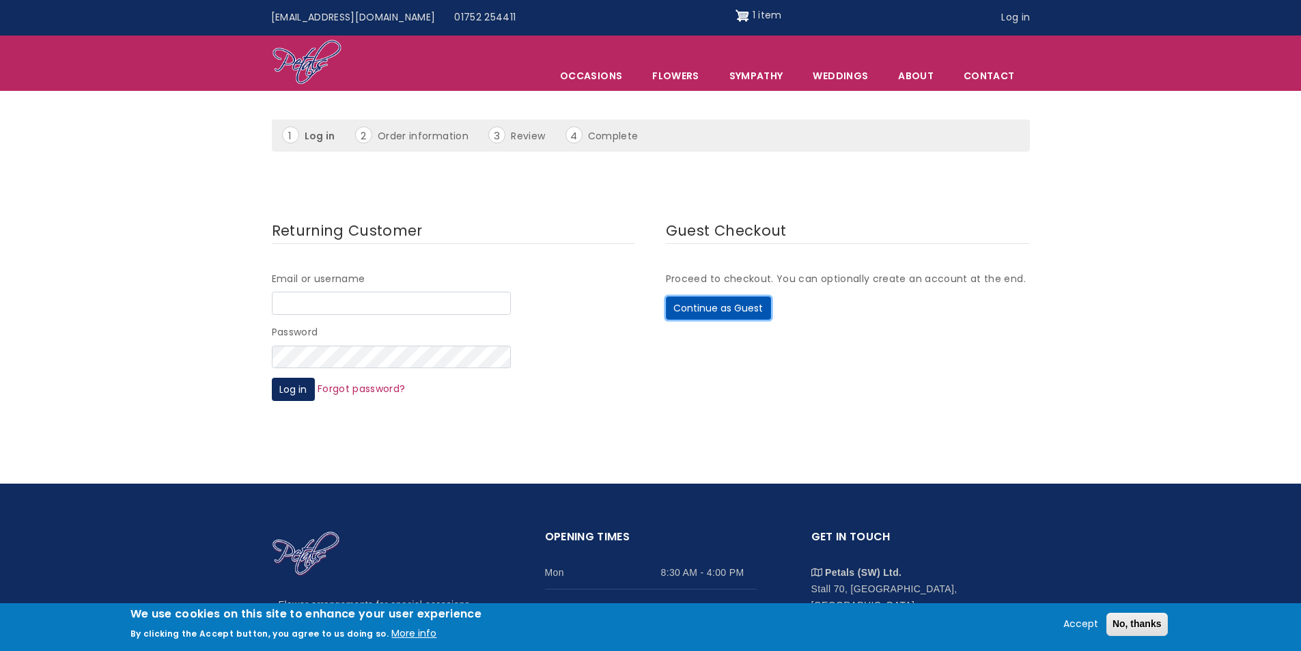
click at [696, 310] on button "Continue as Guest" at bounding box center [718, 307] width 105 height 23
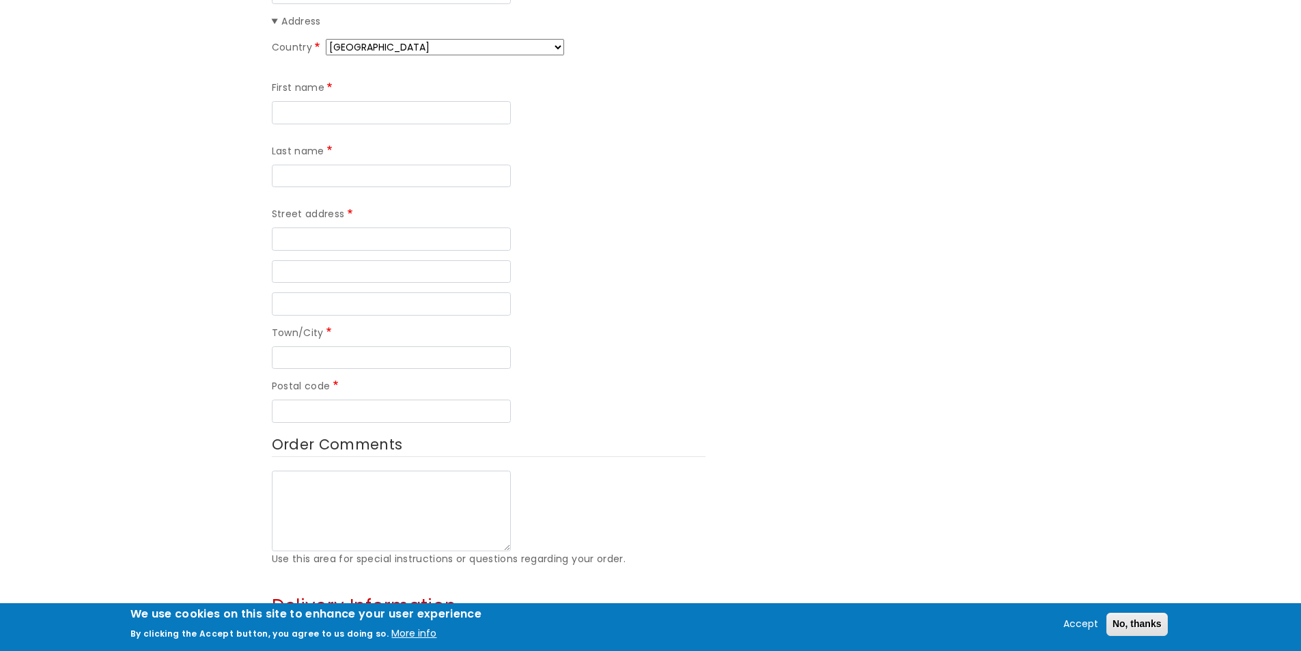
scroll to position [205, 0]
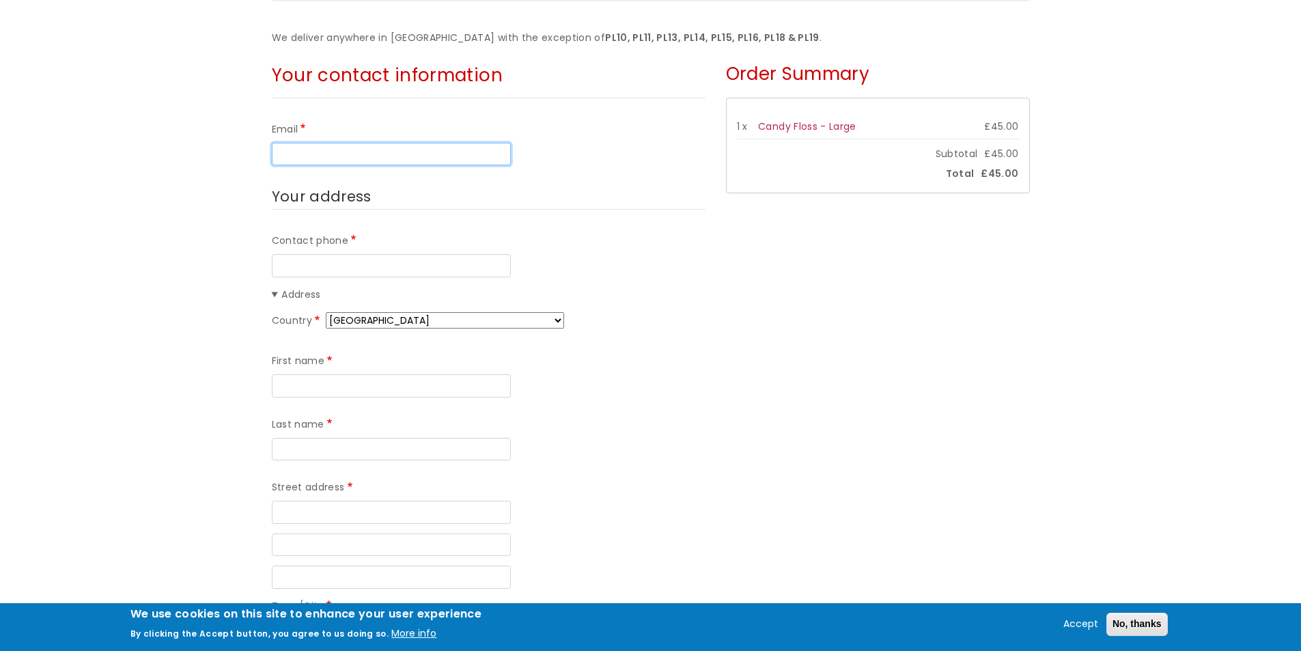
click at [342, 152] on input "Email" at bounding box center [391, 154] width 239 height 23
type input "[EMAIL_ADDRESS][DOMAIN_NAME]"
type input "07902116570"
type input "Jo"
type input "Dawson-Lavender"
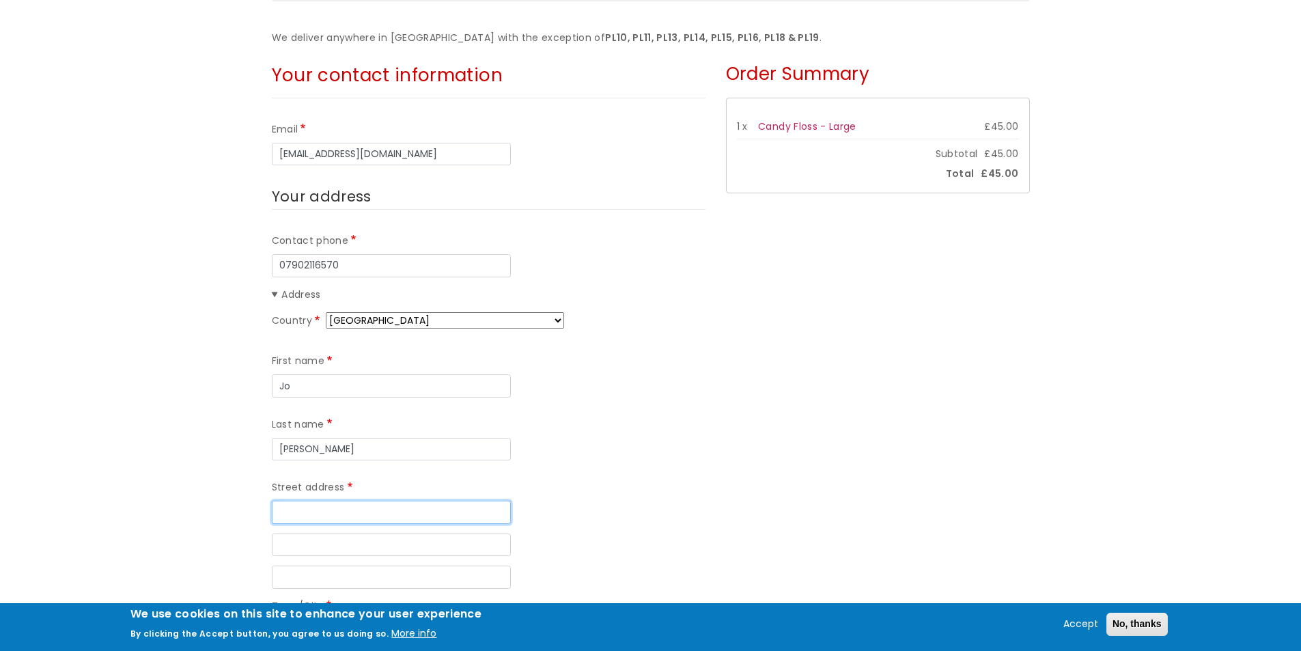
type input "32 Stillman Court"
type input "Stillman Street"
type input "Plymouth"
type input "PL4 0DU"
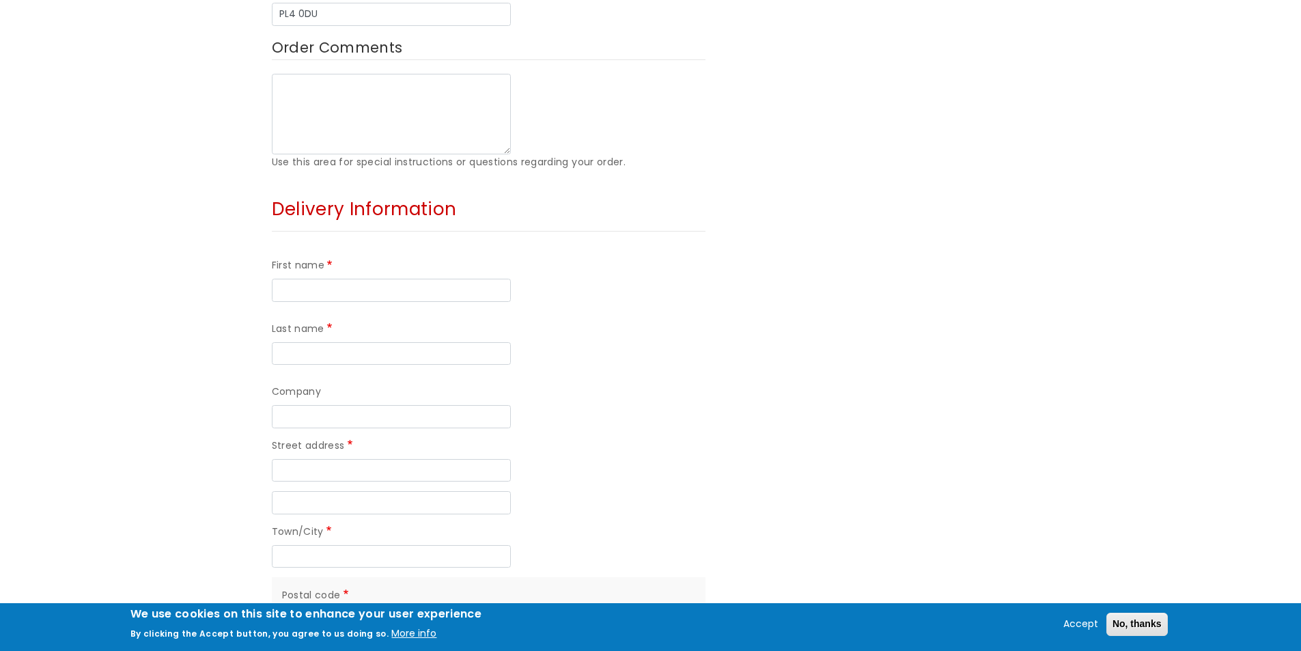
scroll to position [888, 0]
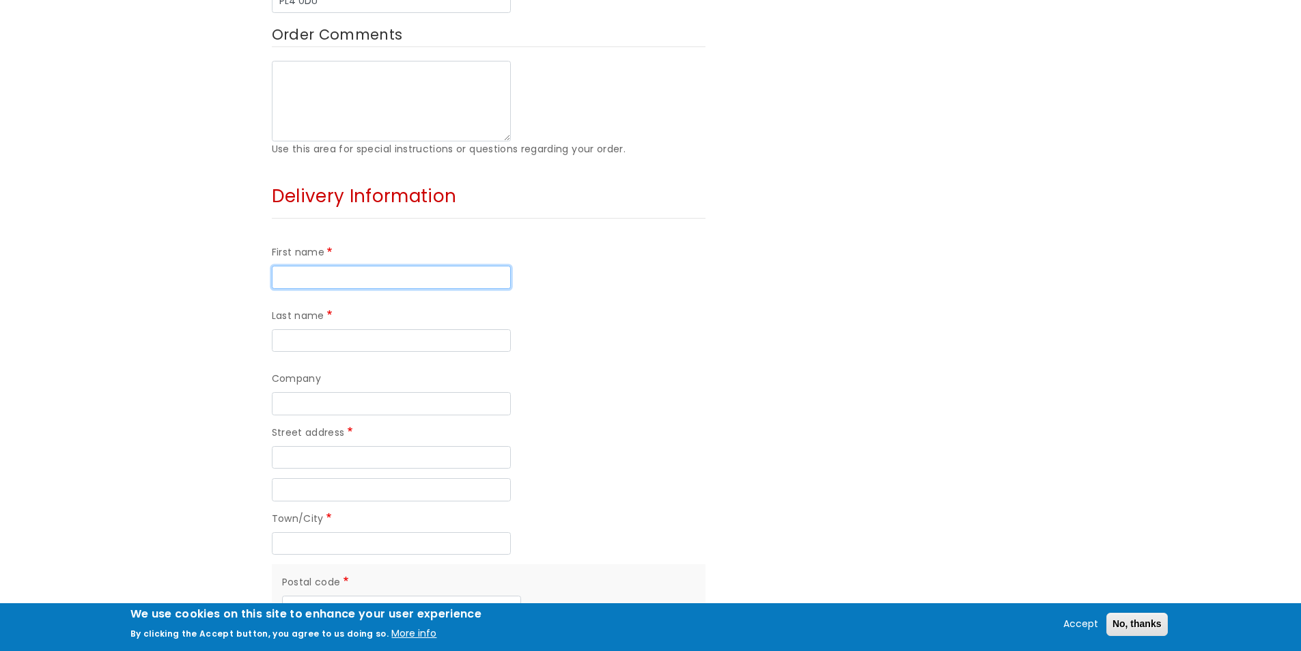
click at [348, 266] on input "First name" at bounding box center [391, 277] width 239 height 23
type input "Fiona"
click at [494, 329] on input "Last name" at bounding box center [391, 340] width 239 height 23
type input "Hardie"
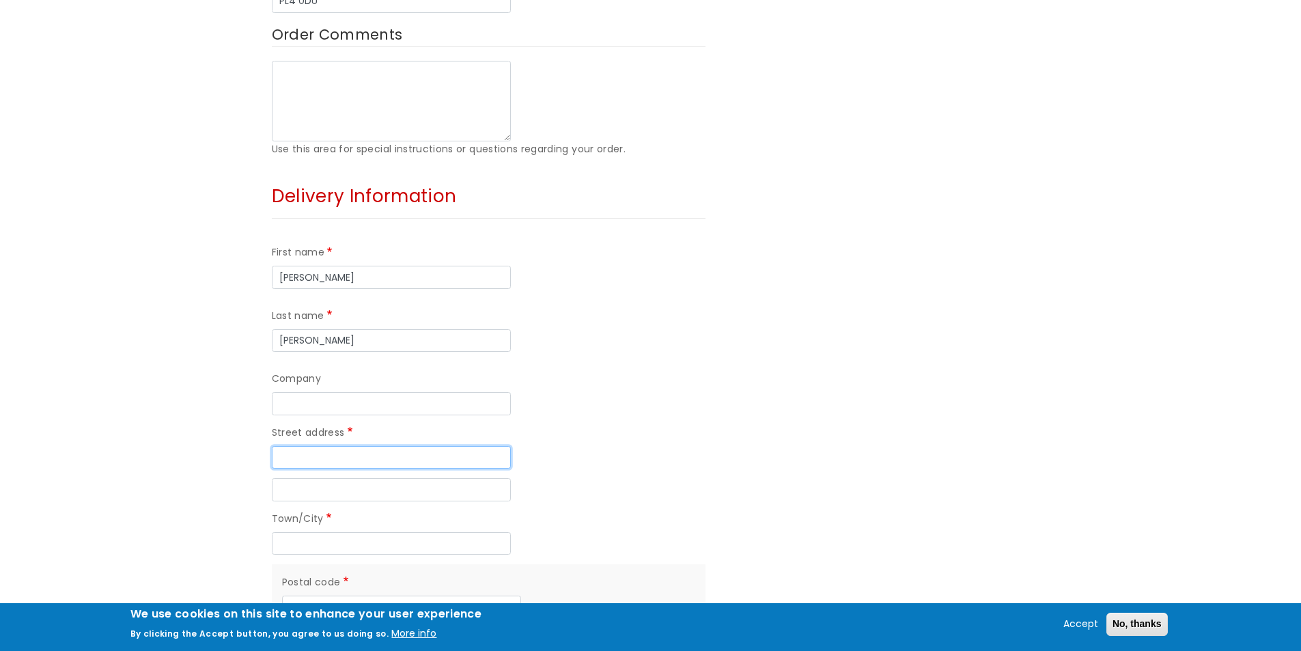
click at [310, 446] on input "Street address" at bounding box center [391, 457] width 239 height 23
type input "13 Paton Watson Quadrant"
click at [308, 532] on input "Town/City" at bounding box center [391, 543] width 239 height 23
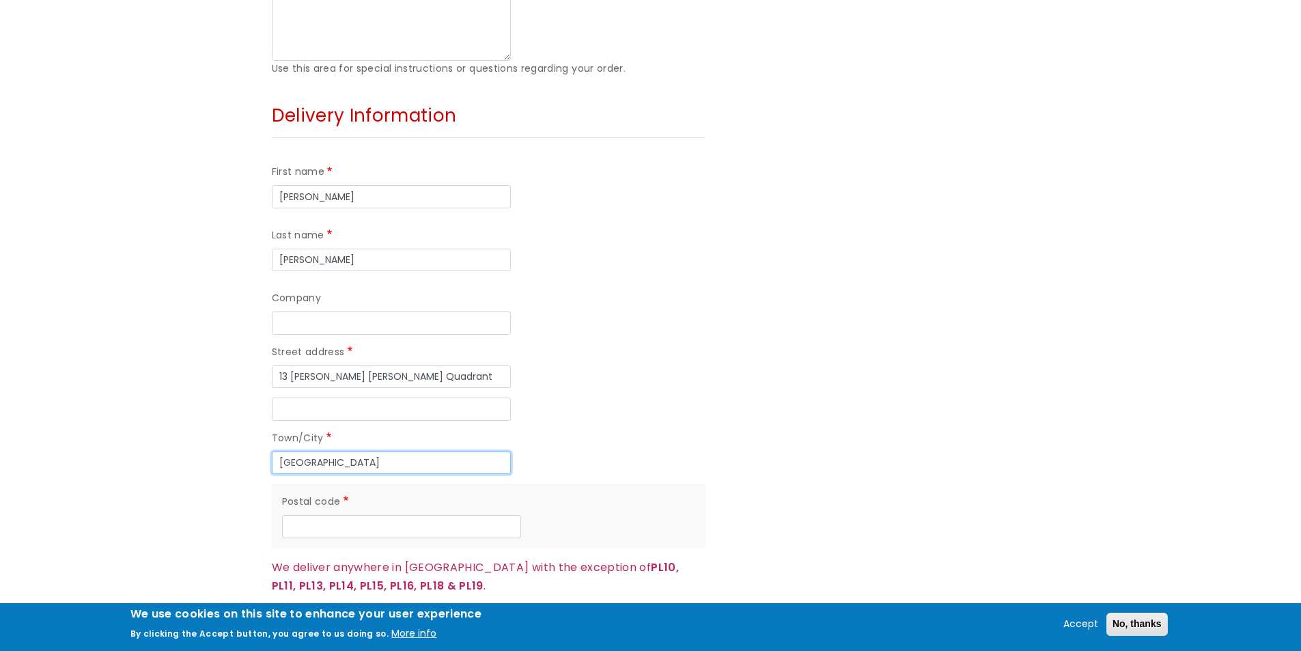
scroll to position [1093, 0]
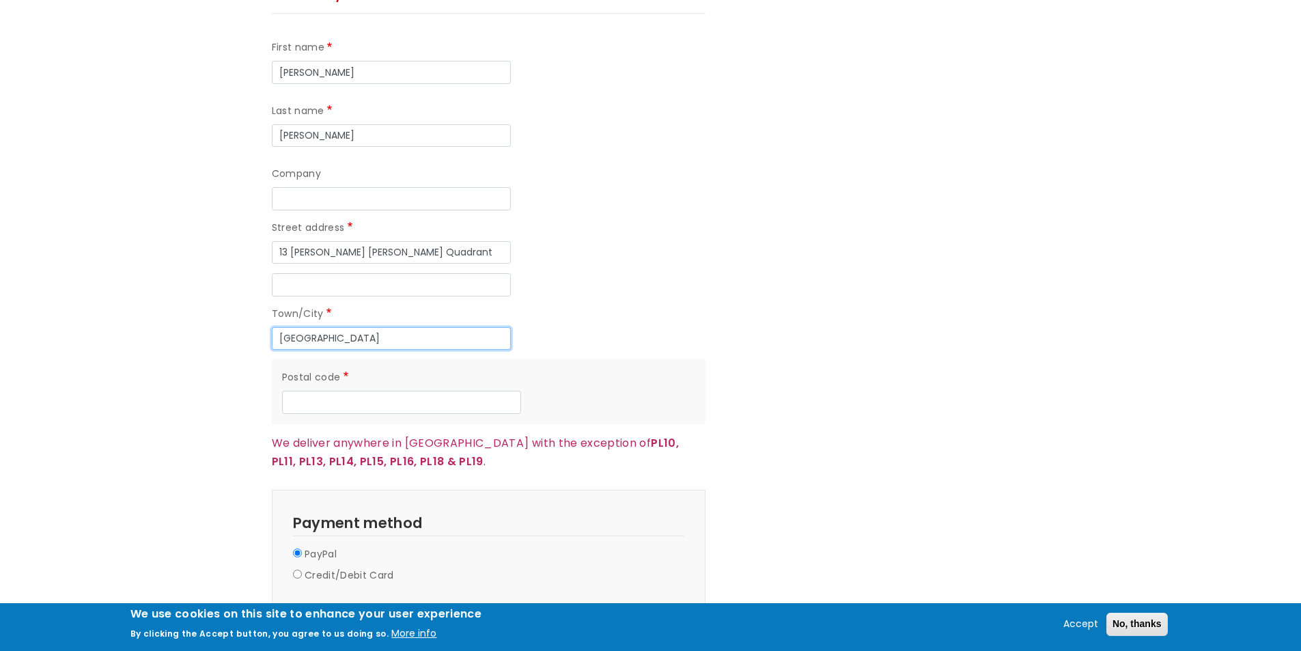
type input "Plymouth"
click at [323, 391] on input "Postal code" at bounding box center [401, 402] width 239 height 23
type input "PL1 2NL"
click at [415, 241] on input "13 Paton Watson Quadrant" at bounding box center [391, 252] width 239 height 23
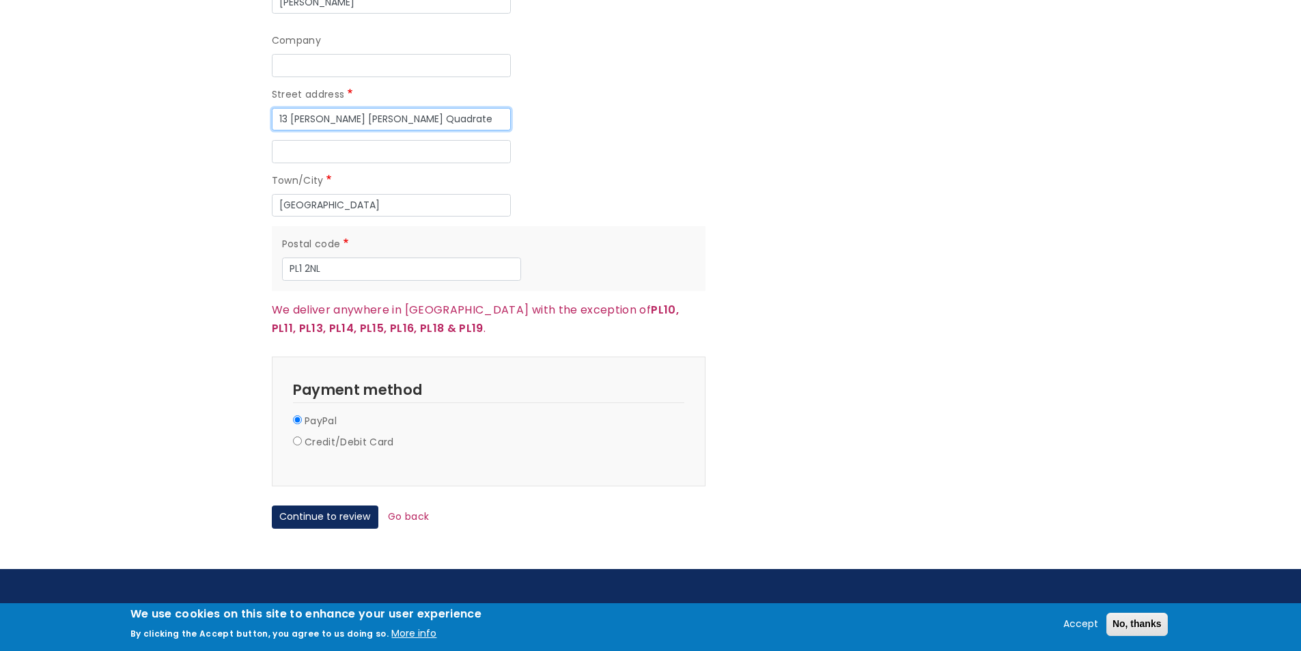
scroll to position [1229, 0]
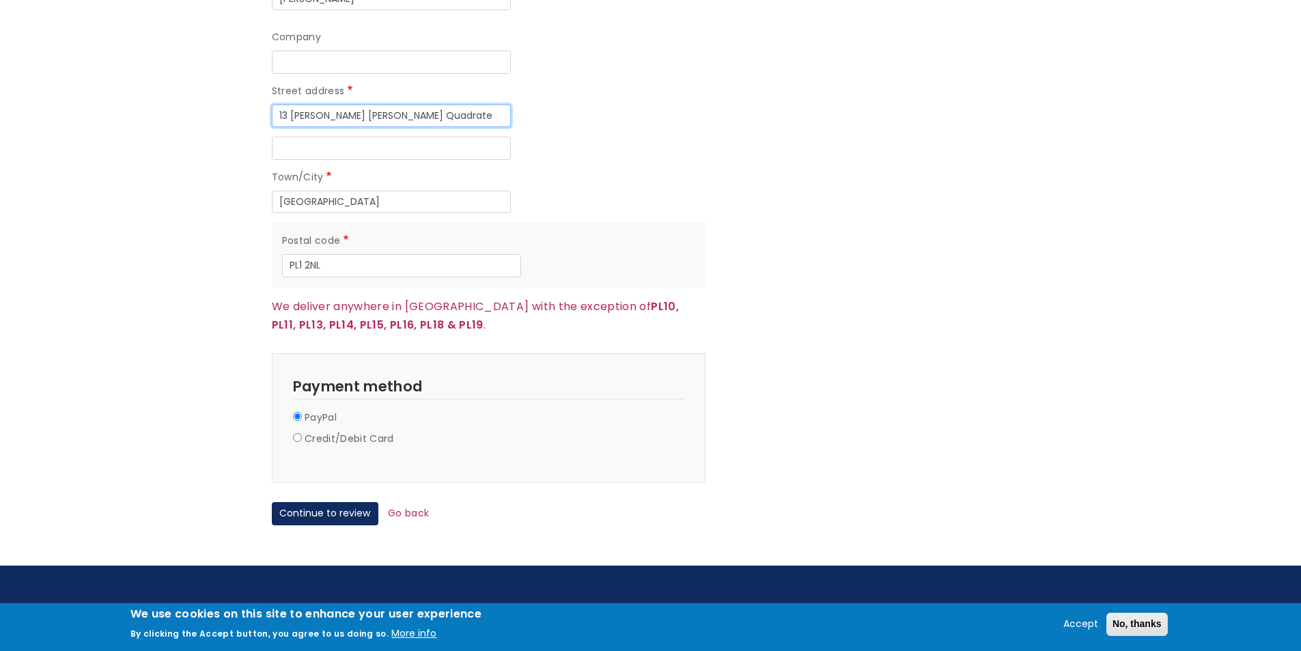
type input "13 Paton Watson Quadrate"
click at [296, 433] on input "Credit/Debit Card" at bounding box center [297, 437] width 9 height 9
radio input "true"
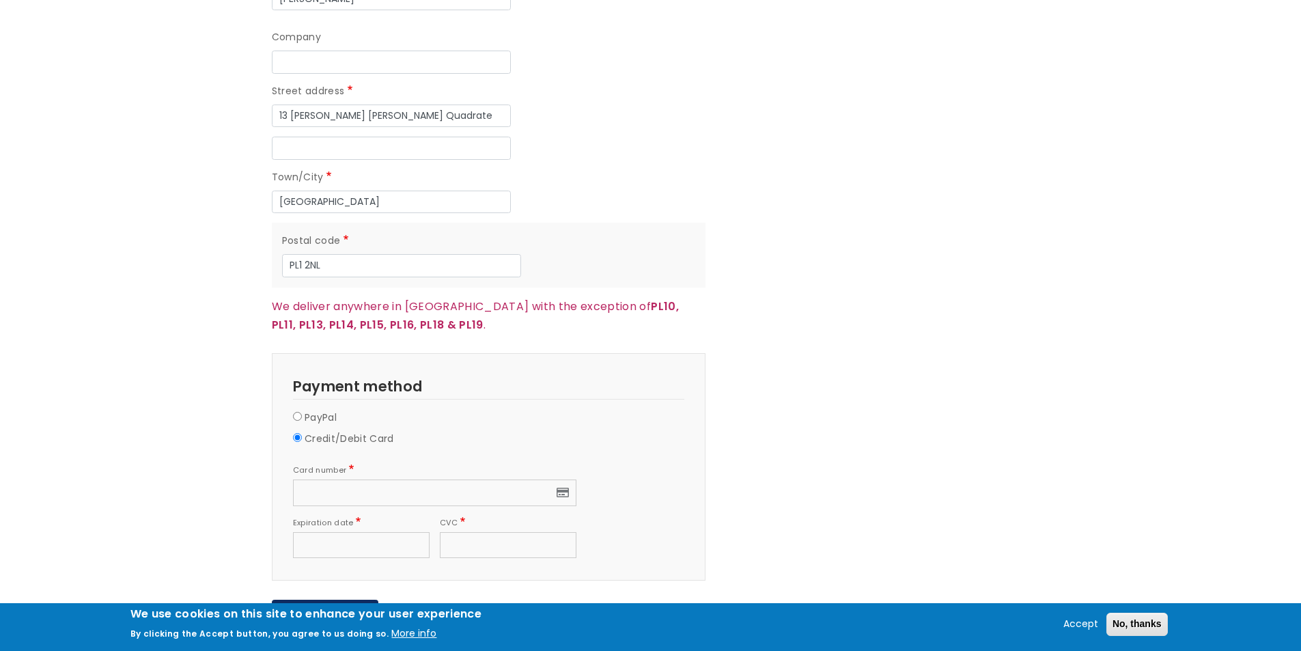
scroll to position [1366, 0]
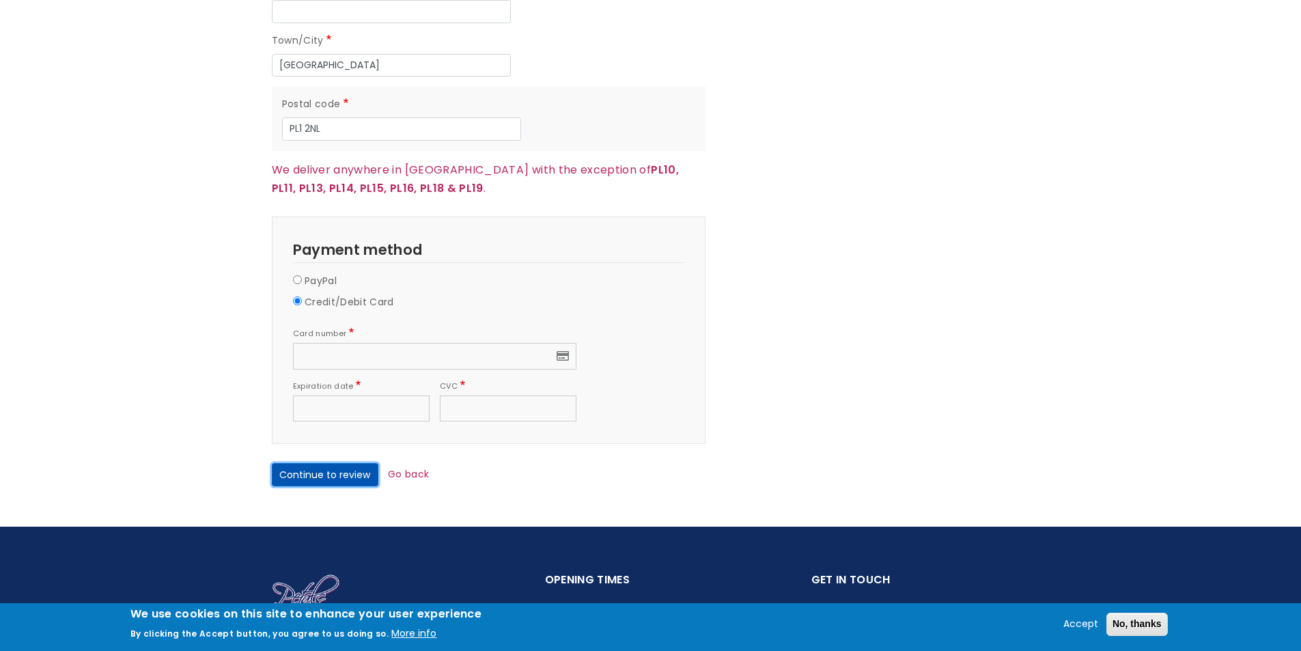
click at [331, 463] on button "Continue to review" at bounding box center [325, 474] width 107 height 23
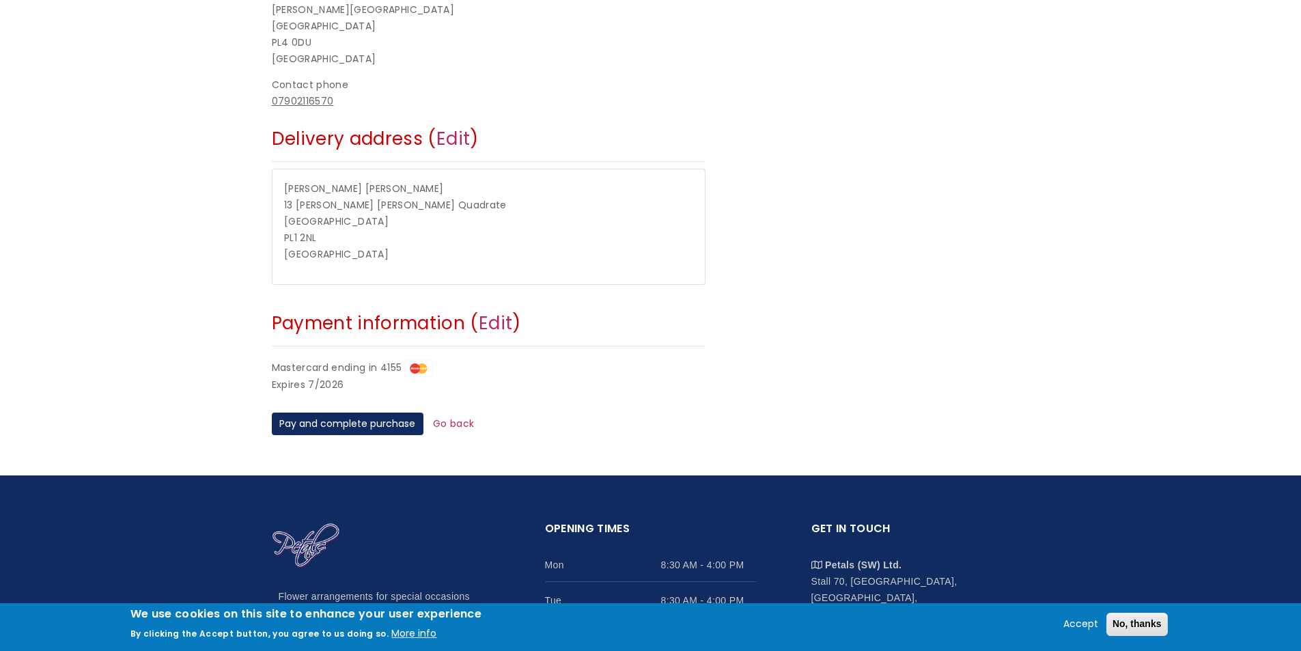
scroll to position [546, 0]
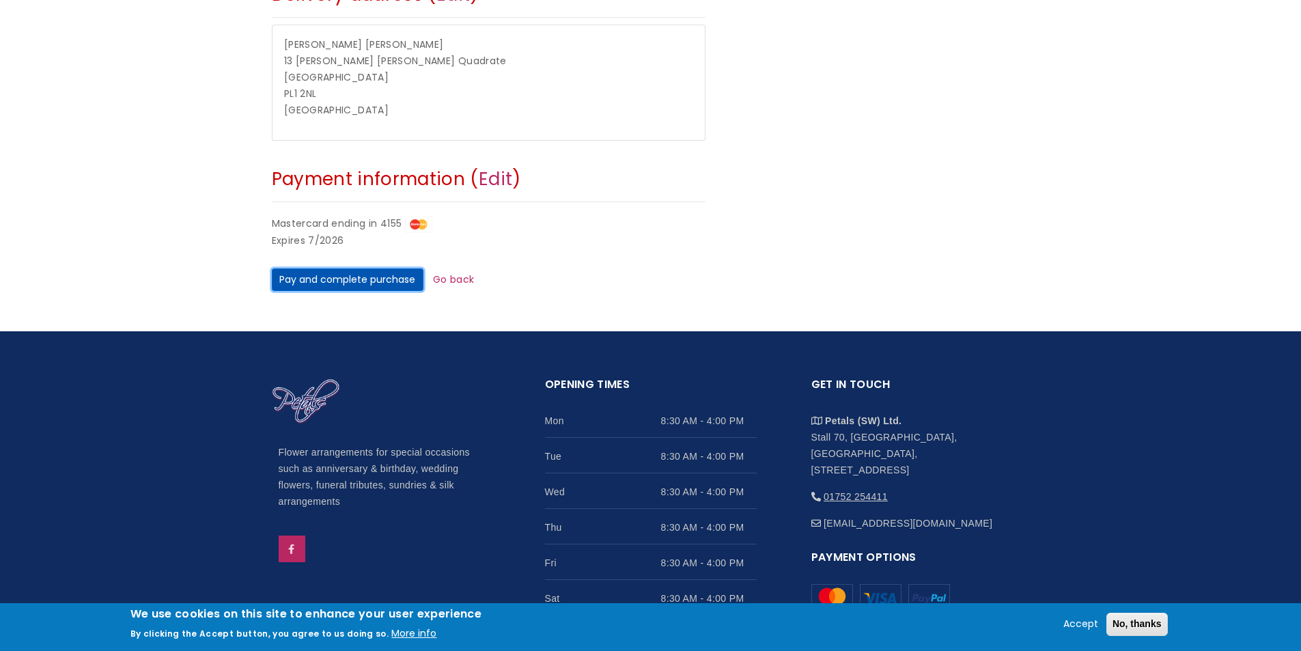
click at [350, 279] on button "Pay and complete purchase" at bounding box center [348, 279] width 152 height 23
